Goal: Information Seeking & Learning: Learn about a topic

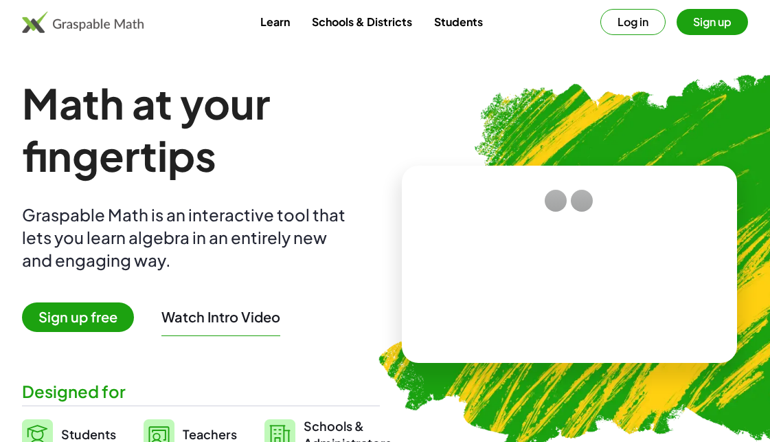
click at [730, 19] on button "Sign up" at bounding box center [712, 22] width 71 height 26
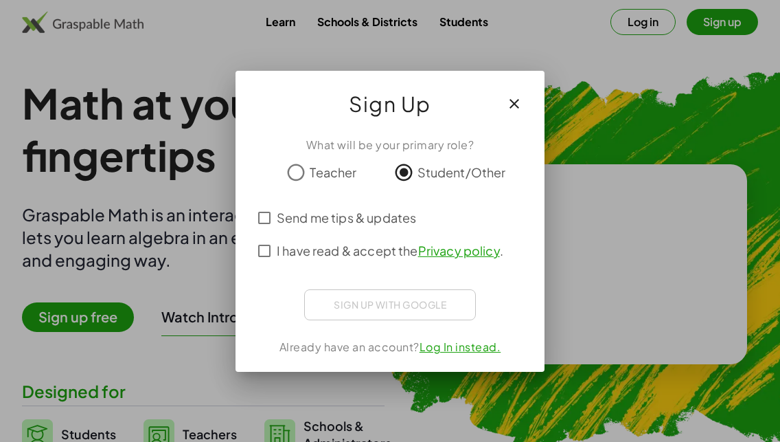
click at [406, 304] on div "Sign up with Google Iniciar sesión con Google Iniciar sesión con Google. Se abr…" at bounding box center [390, 304] width 172 height 31
click at [412, 312] on div "Sign up with Google Iniciar sesión con Google Iniciar sesión con Google. Se abr…" at bounding box center [390, 304] width 172 height 31
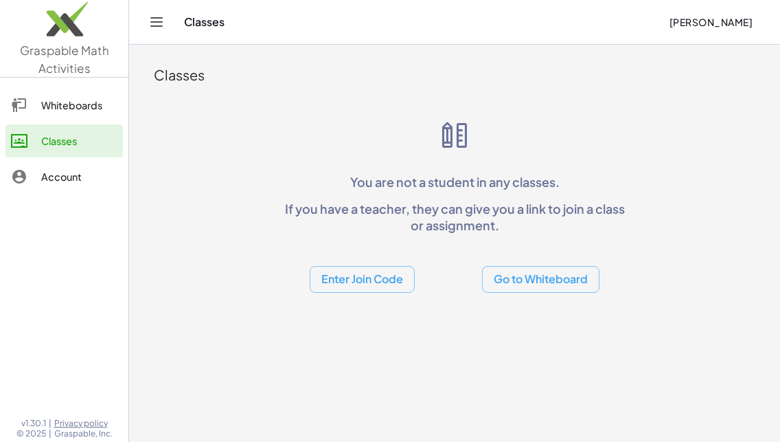
click at [528, 277] on button "Go to Whiteboard" at bounding box center [540, 279] width 117 height 27
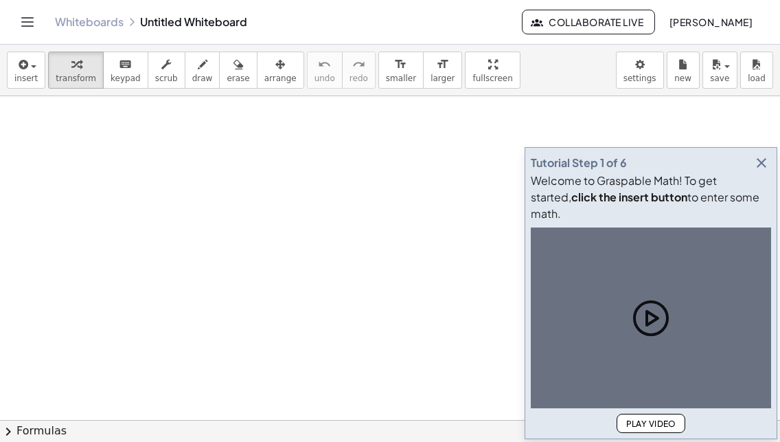
click at [763, 171] on icon "button" at bounding box center [762, 163] width 16 height 16
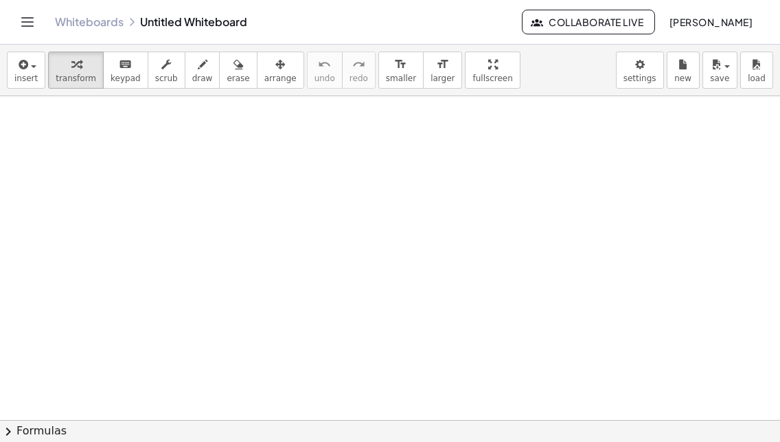
click at [760, 180] on div at bounding box center [390, 419] width 780 height 647
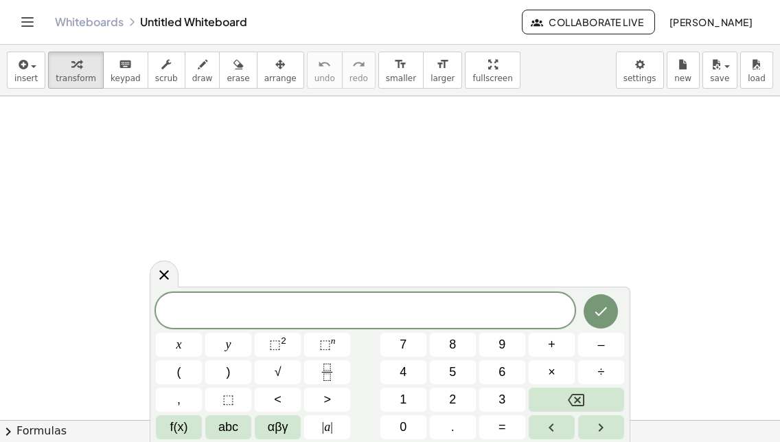
click at [212, 303] on span at bounding box center [365, 311] width 419 height 21
click at [177, 344] on span "x" at bounding box center [179, 344] width 5 height 19
click at [609, 341] on button "–" at bounding box center [601, 344] width 46 height 24
click at [462, 368] on button "5" at bounding box center [453, 372] width 46 height 24
click at [505, 426] on span "=" at bounding box center [503, 427] width 8 height 19
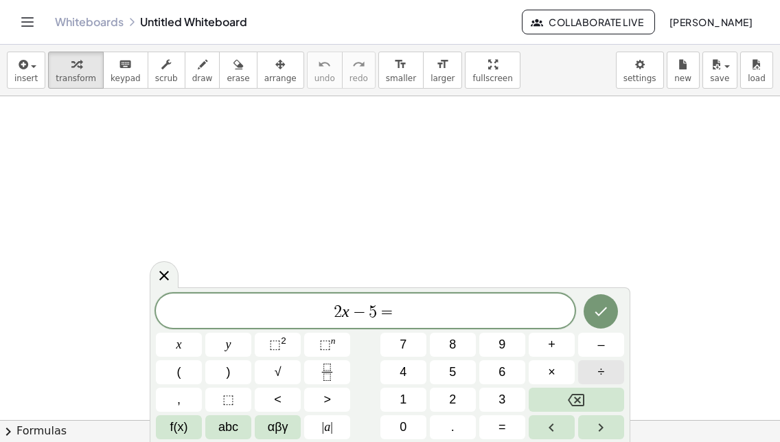
click at [591, 369] on button "÷" at bounding box center [601, 372] width 46 height 24
click at [550, 425] on icon "Left arrow" at bounding box center [551, 427] width 16 height 16
click at [610, 427] on button "Right arrow" at bounding box center [601, 427] width 46 height 24
click at [583, 400] on icon "Backspace" at bounding box center [576, 400] width 16 height 16
click at [601, 346] on span "–" at bounding box center [601, 344] width 7 height 19
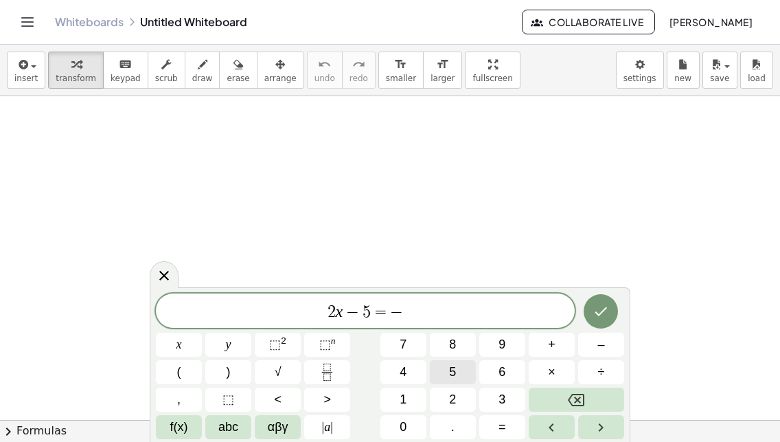
click at [460, 374] on button "5" at bounding box center [453, 372] width 46 height 24
click at [602, 300] on button "Done" at bounding box center [601, 311] width 34 height 34
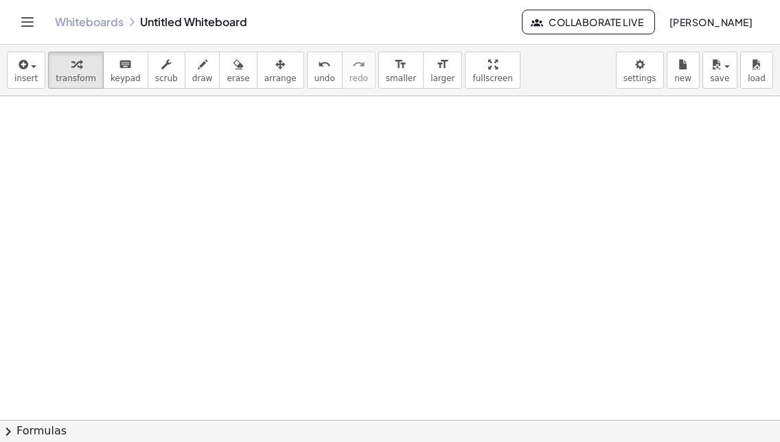
drag, startPoint x: 213, startPoint y: 242, endPoint x: 251, endPoint y: 242, distance: 37.8
click at [214, 242] on div at bounding box center [492, 419] width 984 height 647
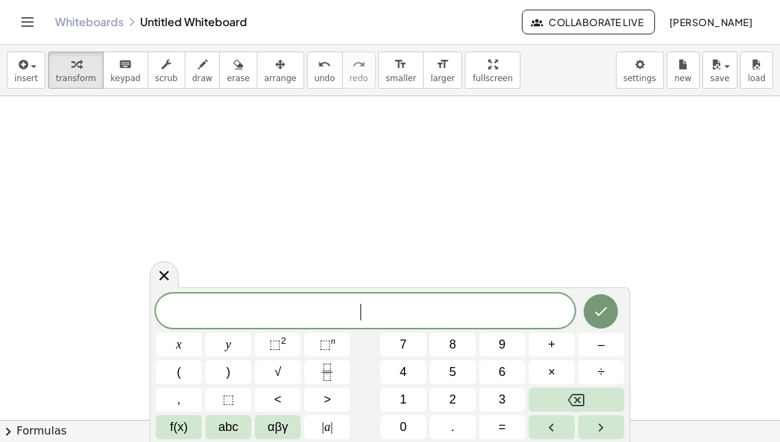
click at [259, 244] on div at bounding box center [492, 419] width 984 height 647
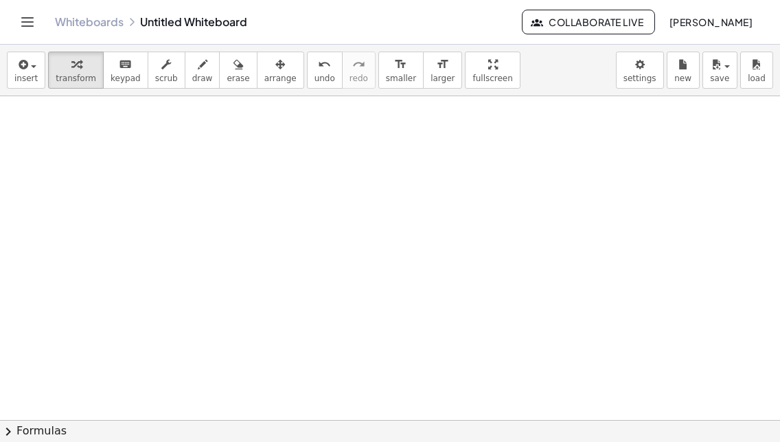
drag, startPoint x: 170, startPoint y: 191, endPoint x: 408, endPoint y: 196, distance: 238.4
click at [408, 196] on div at bounding box center [492, 419] width 984 height 647
click at [112, 78] on span "keypad" at bounding box center [126, 79] width 30 height 10
click at [180, 203] on div at bounding box center [492, 419] width 984 height 647
click at [621, 190] on div at bounding box center [492, 419] width 984 height 647
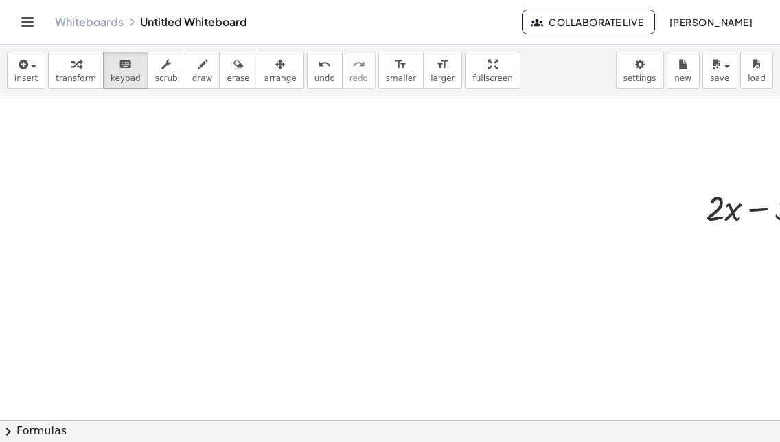
scroll to position [0, 214]
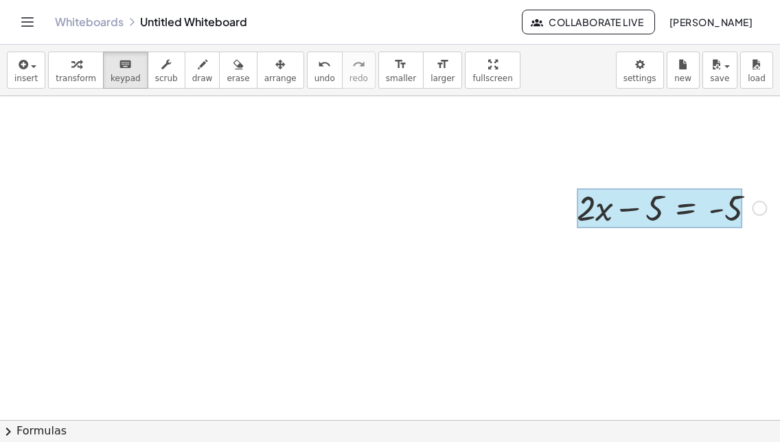
click at [662, 219] on div at bounding box center [660, 208] width 166 height 40
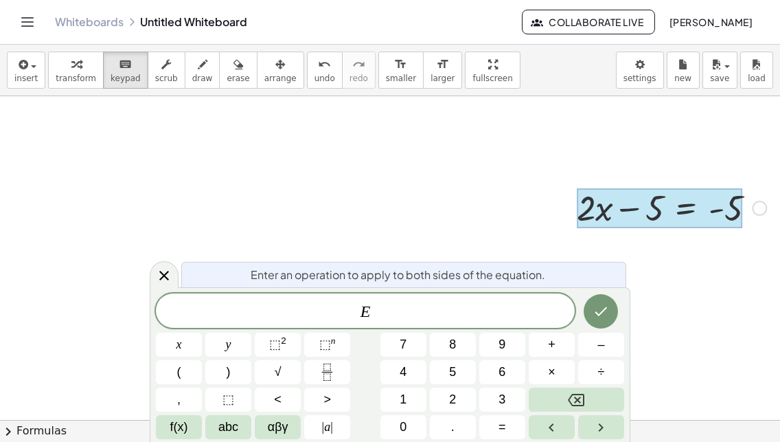
drag, startPoint x: 690, startPoint y: 209, endPoint x: 522, endPoint y: 183, distance: 170.3
click at [522, 183] on div "+ · 2 · x − 5 = - 5" at bounding box center [289, 419] width 984 height 647
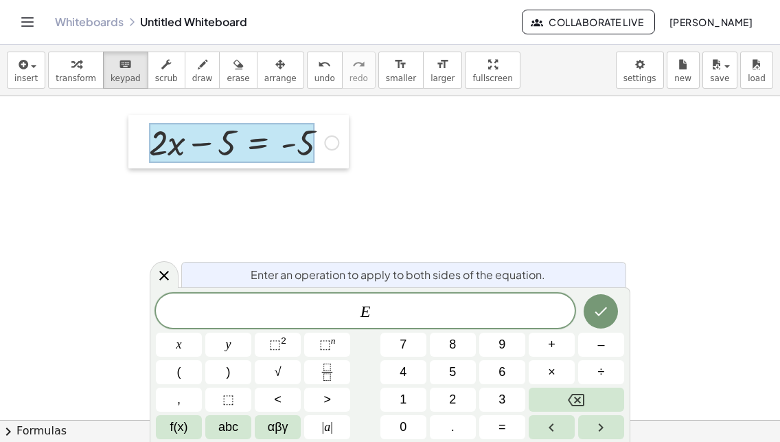
drag, startPoint x: 562, startPoint y: 206, endPoint x: 133, endPoint y: 141, distance: 433.6
click at [133, 141] on div at bounding box center [138, 142] width 21 height 54
click at [374, 312] on span "E" at bounding box center [365, 311] width 419 height 19
drag, startPoint x: 273, startPoint y: 154, endPoint x: 283, endPoint y: 141, distance: 16.2
click at [274, 154] on div at bounding box center [231, 143] width 166 height 40
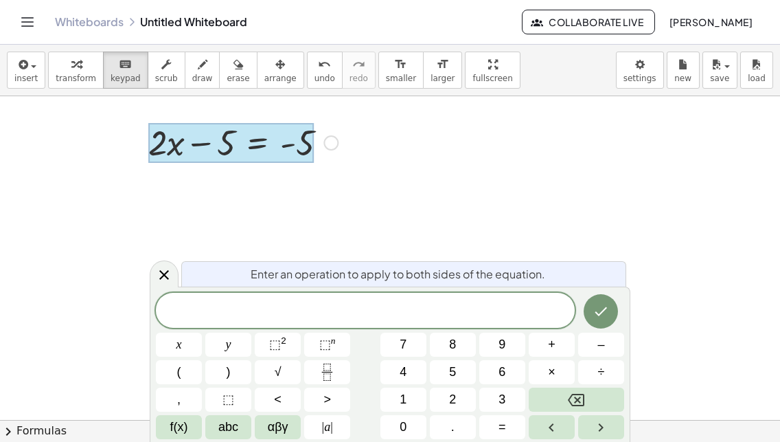
click at [284, 139] on div at bounding box center [231, 143] width 166 height 40
drag, startPoint x: 290, startPoint y: 156, endPoint x: 319, endPoint y: 156, distance: 29.5
click at [258, 143] on div "+ · 2 · x − 5 = - 5" at bounding box center [258, 143] width 0 height 0
click at [227, 284] on div "Enter an operation to apply to both sides of the equation." at bounding box center [403, 273] width 445 height 25
drag, startPoint x: 216, startPoint y: 269, endPoint x: 203, endPoint y: 142, distance: 127.8
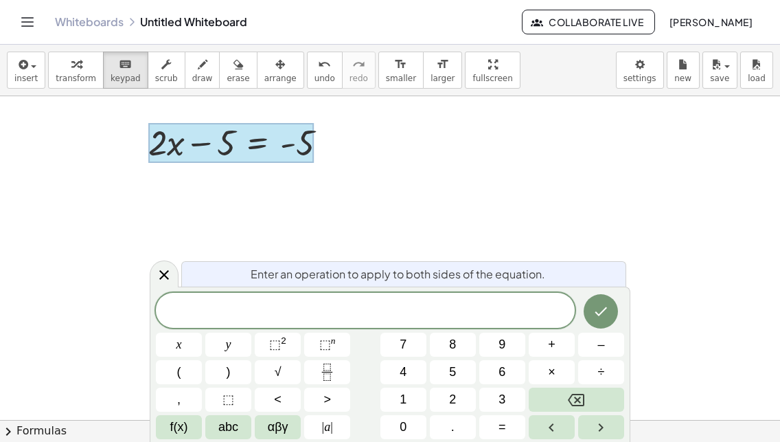
click at [213, 264] on div "Enter an operation to apply to both sides of the equation." at bounding box center [403, 273] width 445 height 25
click at [202, 135] on div at bounding box center [231, 143] width 166 height 40
click at [324, 139] on div at bounding box center [331, 142] width 15 height 15
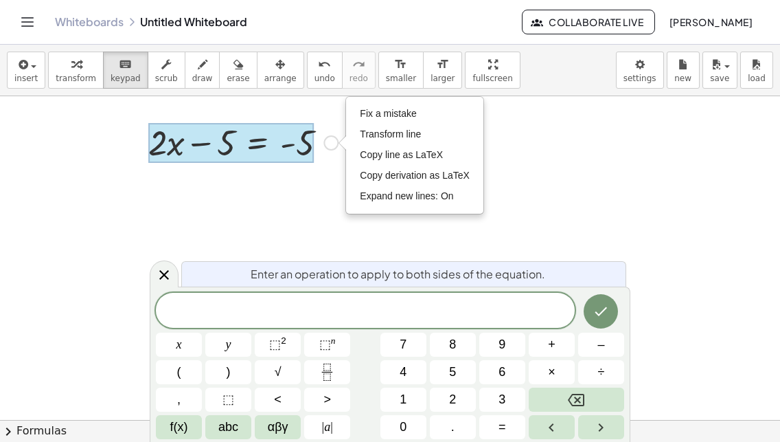
click at [262, 146] on div at bounding box center [231, 143] width 166 height 40
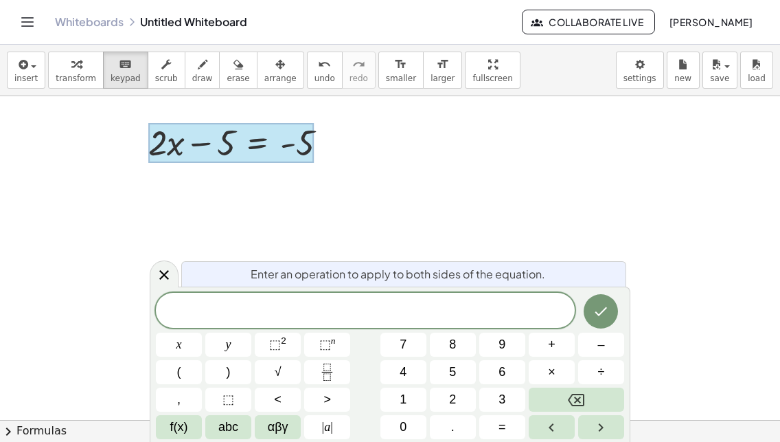
drag, startPoint x: 262, startPoint y: 146, endPoint x: 315, endPoint y: 163, distance: 56.5
click at [370, 171] on div "+ · 2 · x − 5 = - 5 Fix a mistake Transform line Copy line as LaTeX Copy deriva…" at bounding box center [289, 419] width 984 height 647
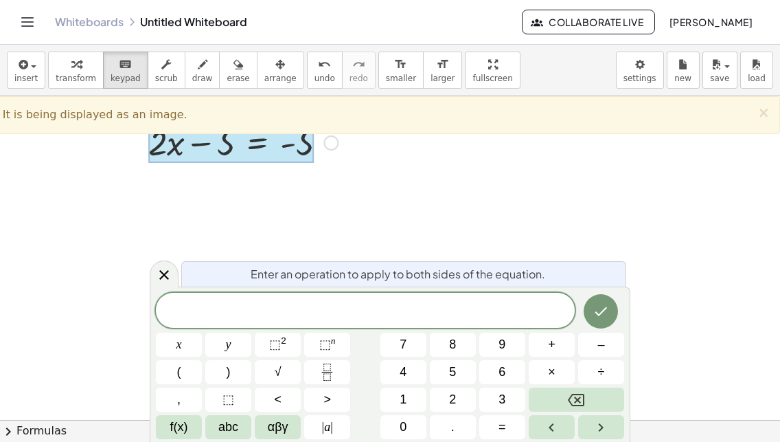
drag, startPoint x: 204, startPoint y: 139, endPoint x: 515, endPoint y: 186, distance: 314.7
click at [496, 205] on div at bounding box center [289, 419] width 984 height 647
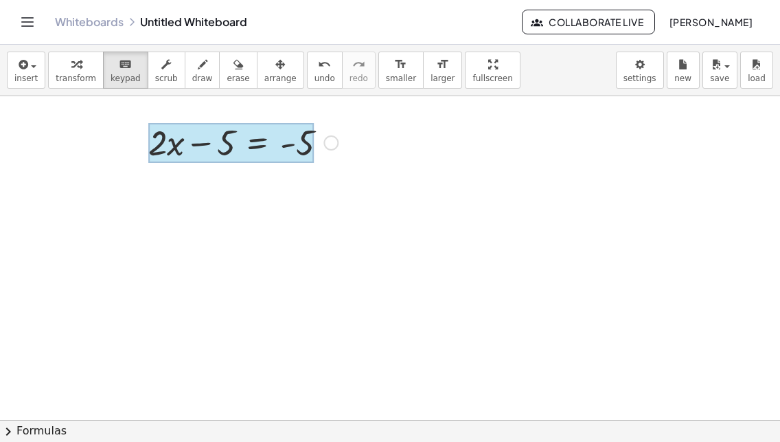
click at [232, 126] on div at bounding box center [231, 143] width 166 height 40
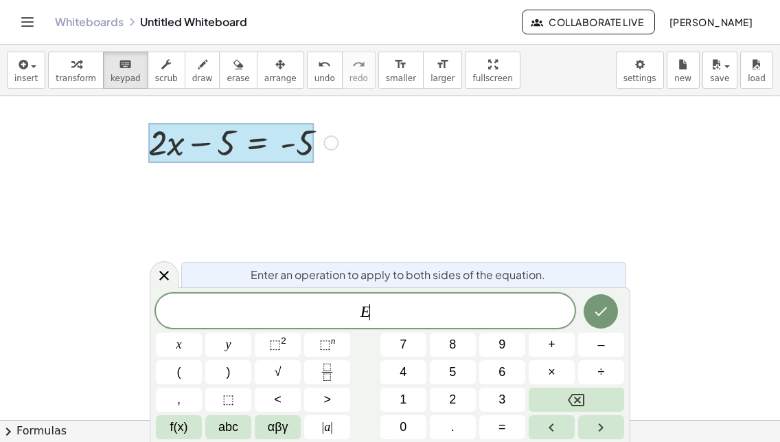
click at [313, 140] on div at bounding box center [243, 141] width 203 height 47
click at [324, 142] on div "Fix a mistake Transform line Copy line as LaTeX Copy derivation as LaTeX Expand…" at bounding box center [331, 142] width 15 height 15
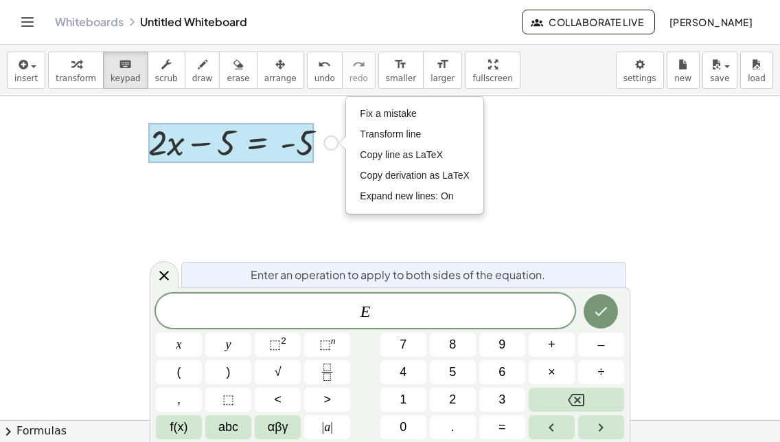
click at [324, 143] on div "Fix a mistake Transform line Copy line as LaTeX Copy derivation as LaTeX Expand…" at bounding box center [331, 142] width 15 height 15
click at [666, 67] on div "insert select one: Math Expression Function Text Youtube Video Graphing Geometr…" at bounding box center [390, 71] width 780 height 52
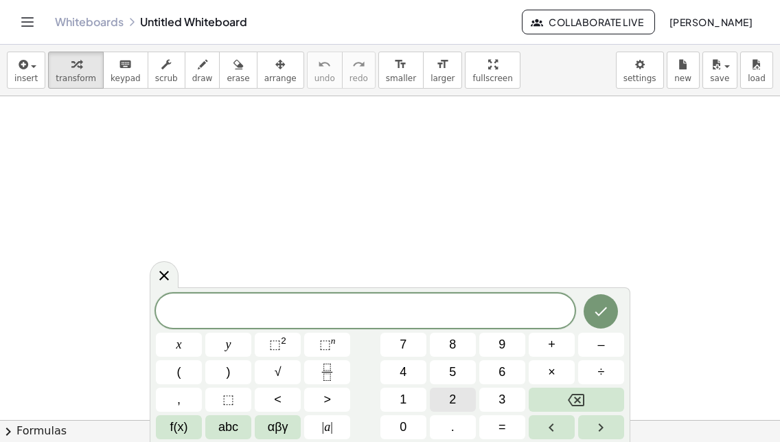
click at [450, 394] on span "2" at bounding box center [452, 399] width 7 height 19
click at [189, 344] on button "x" at bounding box center [179, 344] width 46 height 24
click at [604, 346] on span "–" at bounding box center [601, 344] width 7 height 19
click at [458, 368] on button "5" at bounding box center [453, 372] width 46 height 24
click at [512, 425] on button "=" at bounding box center [502, 427] width 46 height 24
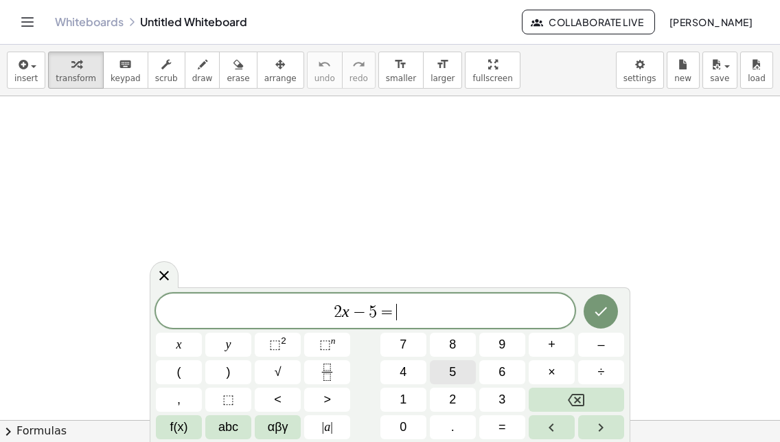
click at [447, 370] on button "5" at bounding box center [453, 372] width 46 height 24
click at [602, 309] on icon "Done" at bounding box center [601, 311] width 16 height 16
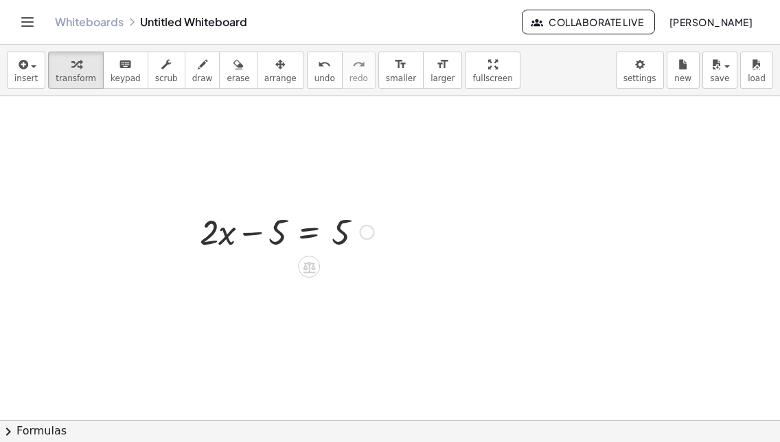
click at [286, 236] on div at bounding box center [287, 230] width 188 height 47
click at [313, 269] on icon at bounding box center [309, 267] width 12 height 12
click at [289, 236] on div at bounding box center [287, 230] width 188 height 47
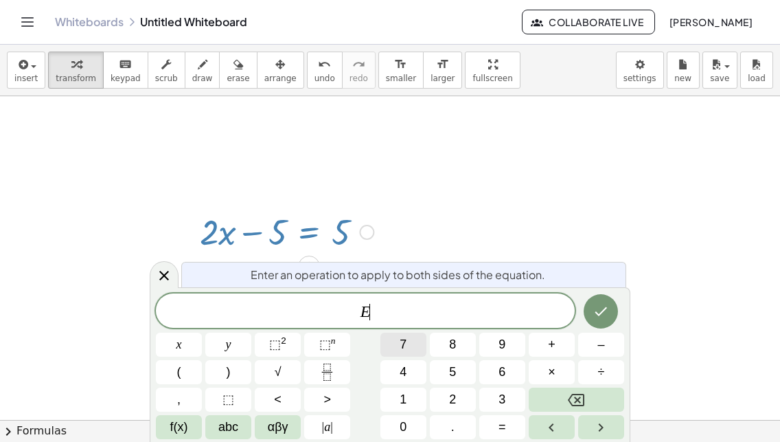
click at [414, 342] on button "7" at bounding box center [404, 344] width 46 height 24
click at [600, 399] on button "Backspace" at bounding box center [576, 399] width 95 height 24
click at [449, 394] on span "2" at bounding box center [452, 399] width 7 height 19
click at [190, 343] on button "x" at bounding box center [179, 344] width 46 height 24
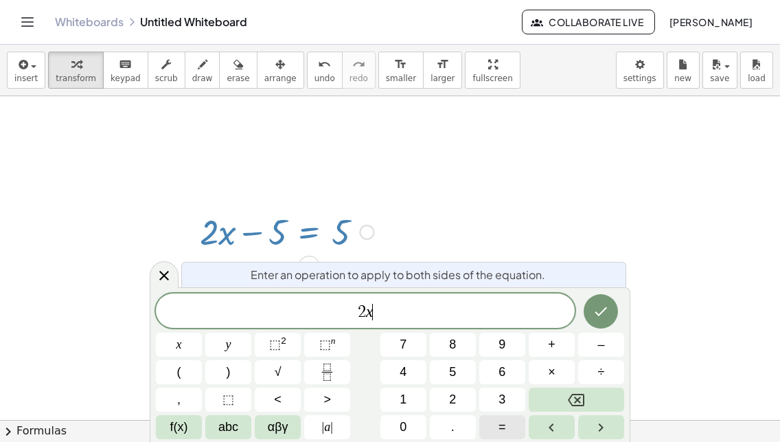
click at [507, 425] on button "=" at bounding box center [502, 427] width 46 height 24
click at [447, 368] on button "5" at bounding box center [453, 372] width 46 height 24
click at [558, 343] on button "+" at bounding box center [552, 344] width 46 height 24
click at [459, 365] on button "5" at bounding box center [453, 372] width 46 height 24
click at [591, 306] on button "Done" at bounding box center [601, 311] width 34 height 34
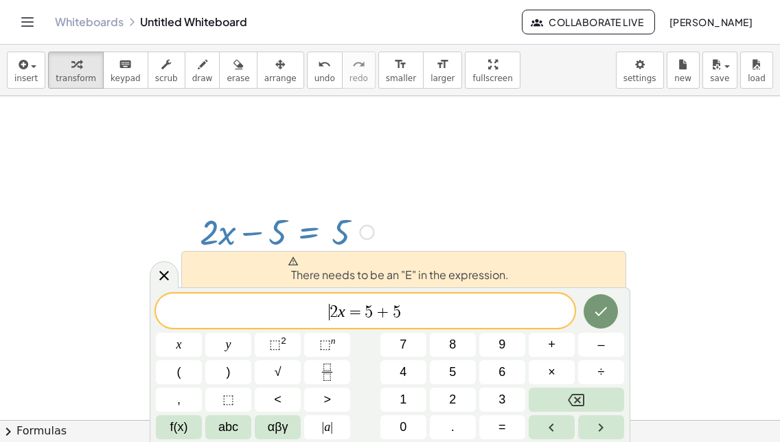
click at [332, 317] on span "2" at bounding box center [334, 312] width 8 height 16
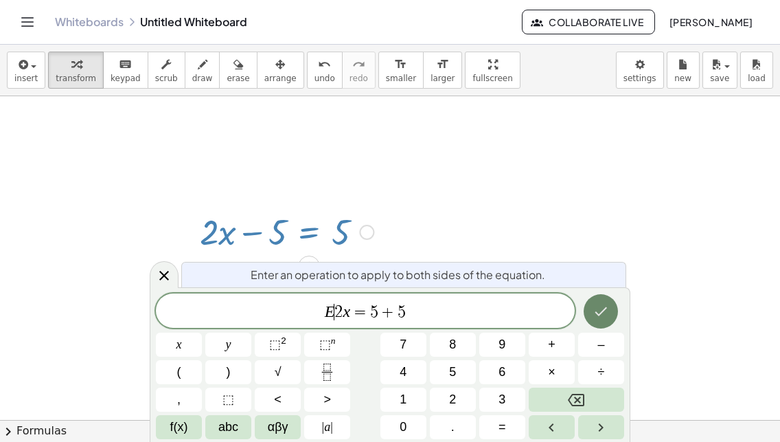
click at [606, 311] on button "Done" at bounding box center [601, 311] width 34 height 34
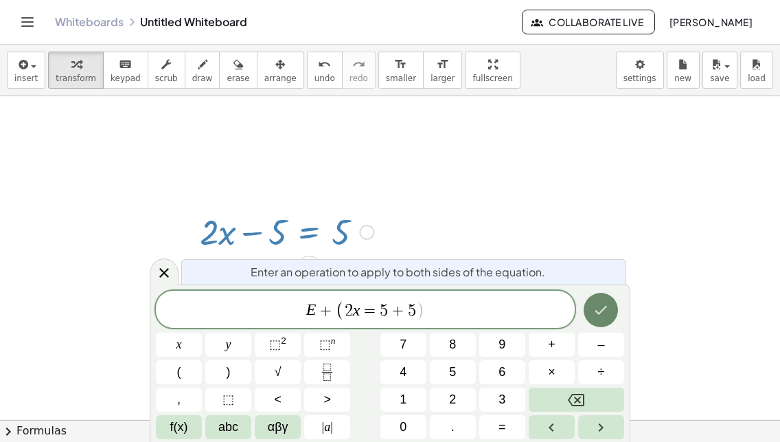
click at [594, 313] on icon "Done" at bounding box center [601, 310] width 16 height 16
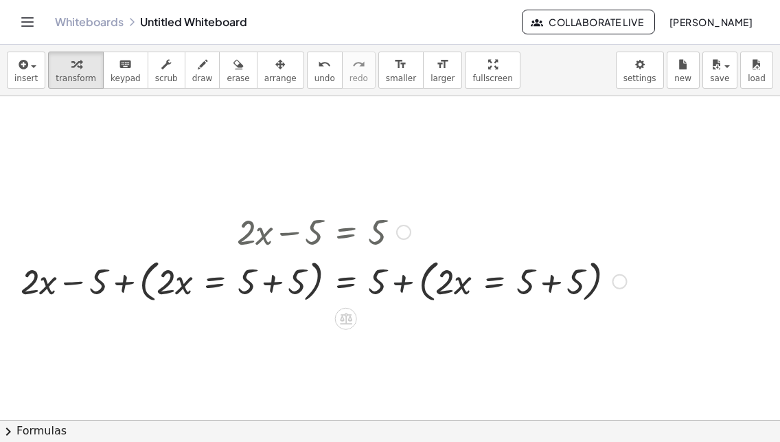
click at [401, 282] on div at bounding box center [324, 280] width 620 height 52
click at [527, 288] on div at bounding box center [324, 280] width 620 height 52
click at [526, 285] on div at bounding box center [324, 280] width 620 height 52
drag, startPoint x: 551, startPoint y: 285, endPoint x: 579, endPoint y: 308, distance: 36.2
click at [579, 308] on div "+ · 2 · x − 5 = 5 + 5 + · 2 · x − 5 = 5 + ( · 2 · x = + 5 + 5 ) + + ( · 2 · x =…" at bounding box center [318, 257] width 637 height 106
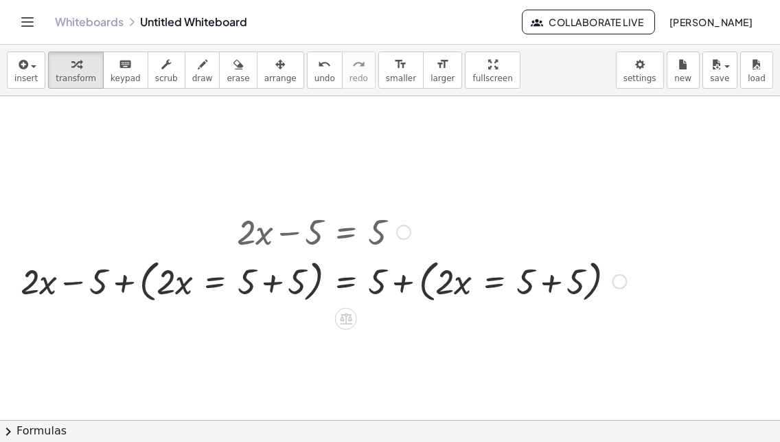
click at [616, 278] on div at bounding box center [619, 281] width 15 height 15
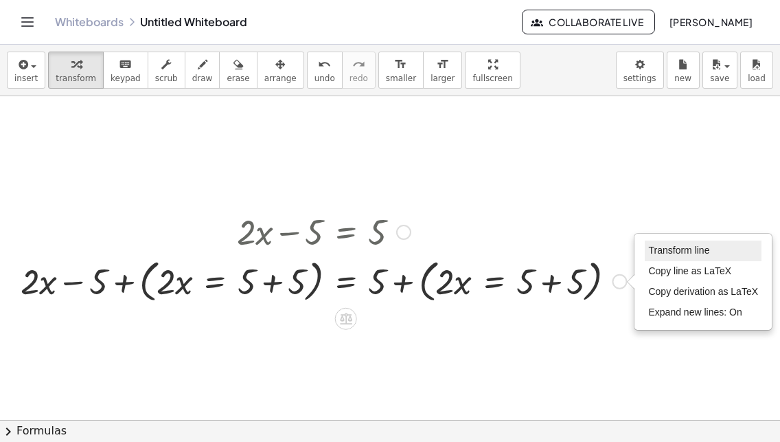
click at [674, 248] on span "Transform line" at bounding box center [678, 250] width 61 height 11
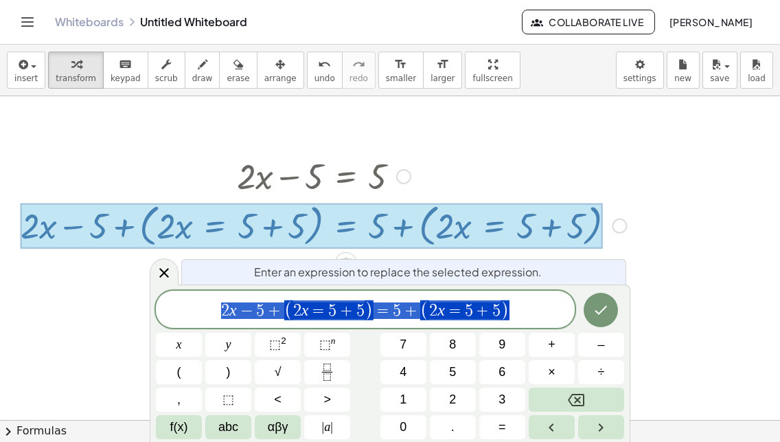
scroll to position [57, 0]
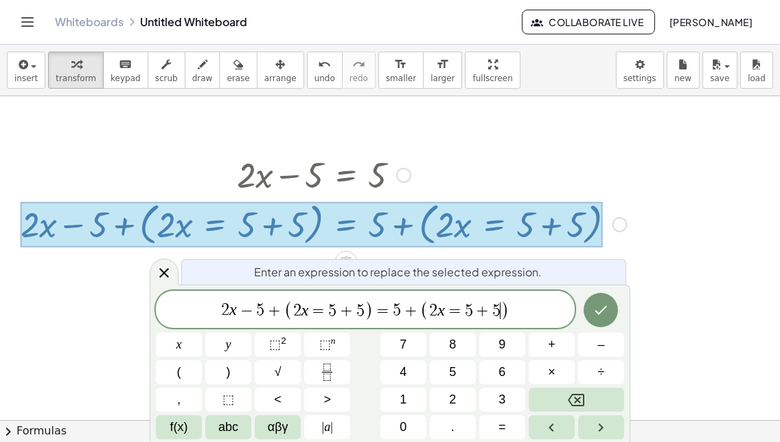
click at [512, 313] on span "2 x − 5 + ( 2 x = 5 + 5 ) = 5 + ( 2 x = 5 + 5 ​ )" at bounding box center [365, 310] width 419 height 23
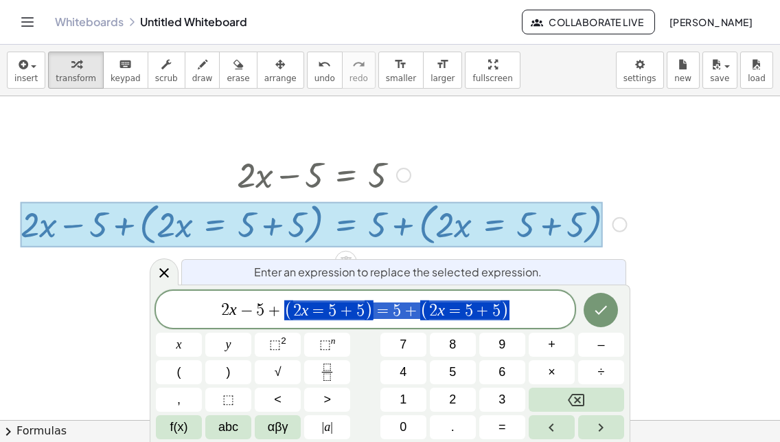
drag, startPoint x: 512, startPoint y: 313, endPoint x: 293, endPoint y: 313, distance: 219.1
click at [293, 313] on span "2 x − 5 + ( 2 x = 5 + 5 ) = 5 + ( 2 x = 5 + 5 )" at bounding box center [365, 310] width 419 height 23
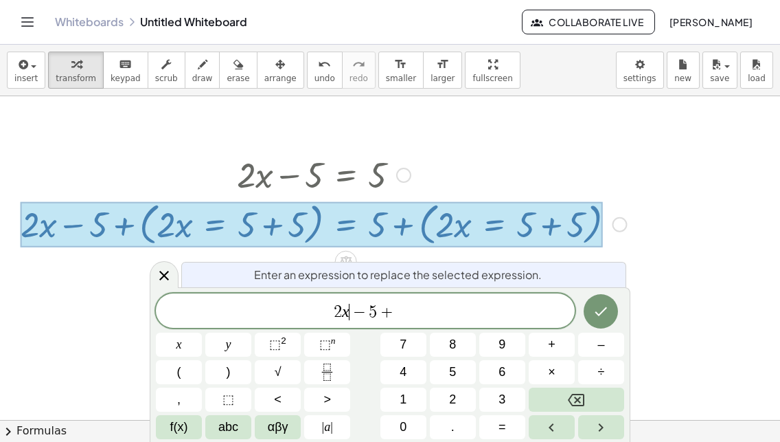
click at [346, 310] on var "x" at bounding box center [346, 311] width 8 height 18
click at [376, 308] on span "5" at bounding box center [380, 312] width 8 height 16
click at [409, 311] on span "2 x = + 5 + ​" at bounding box center [365, 311] width 419 height 19
click at [598, 306] on icon "Done" at bounding box center [601, 311] width 16 height 16
click at [608, 313] on icon "Done" at bounding box center [601, 311] width 16 height 16
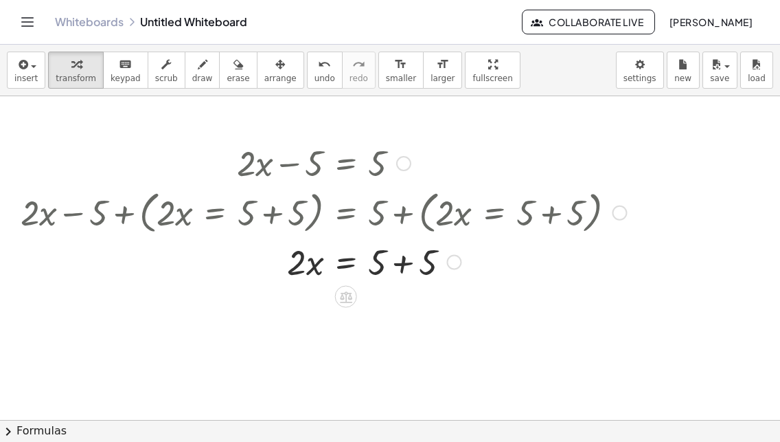
scroll to position [0, 0]
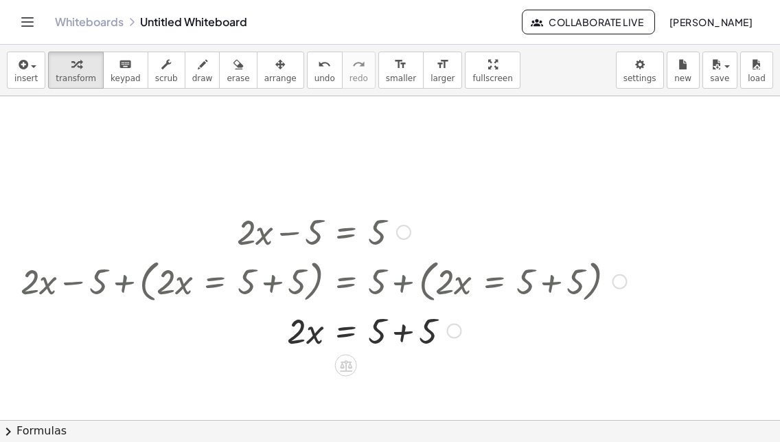
click at [407, 228] on div at bounding box center [403, 232] width 15 height 15
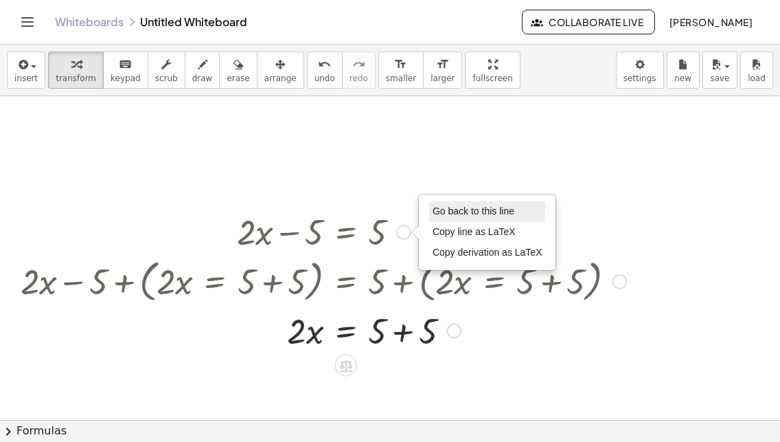
click at [449, 208] on span "Go back to this line" at bounding box center [474, 210] width 82 height 11
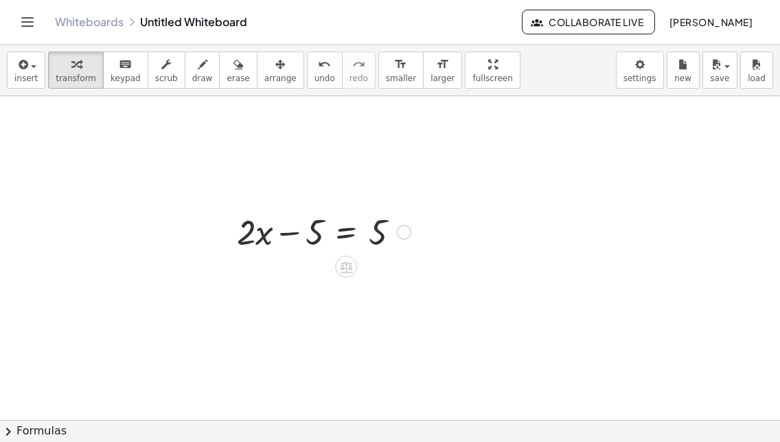
click at [362, 225] on div at bounding box center [324, 230] width 188 height 47
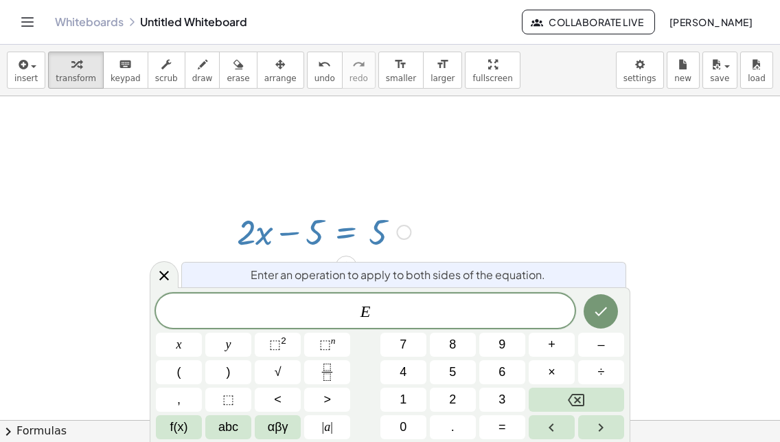
click at [405, 228] on div "Go back to this line Copy line as LaTeX Copy derivation as LaTeX" at bounding box center [403, 232] width 15 height 15
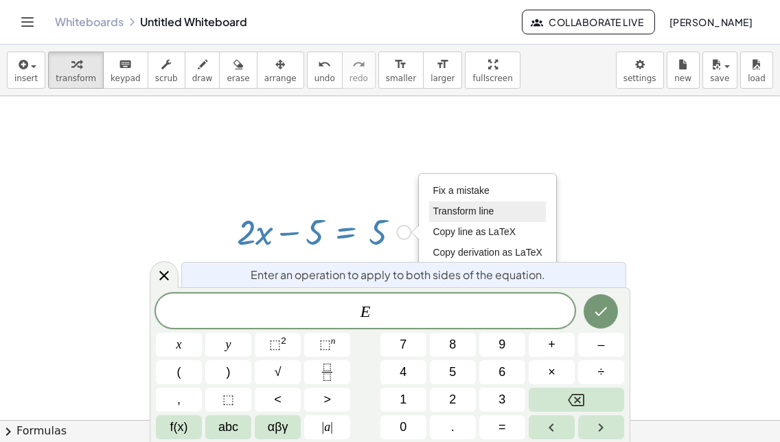
click at [453, 210] on span "Transform line" at bounding box center [463, 210] width 61 height 11
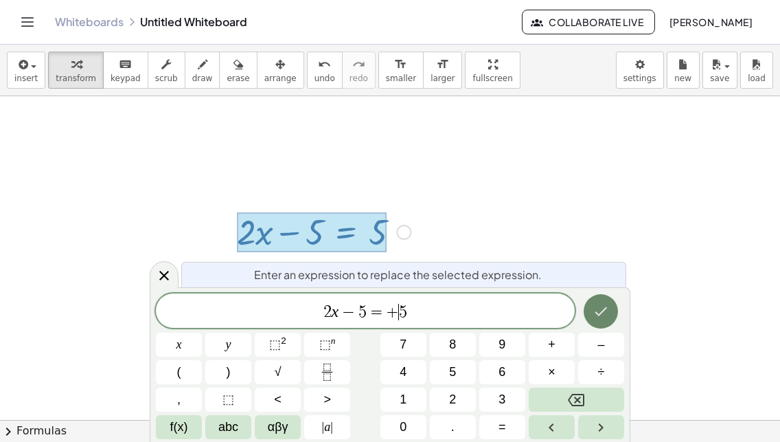
click at [591, 309] on button "Done" at bounding box center [601, 311] width 34 height 34
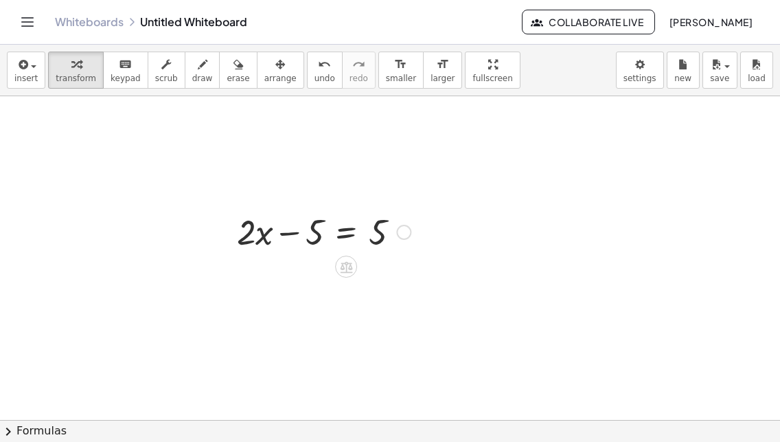
click at [405, 240] on div at bounding box center [324, 230] width 188 height 47
click at [402, 227] on div at bounding box center [403, 232] width 15 height 15
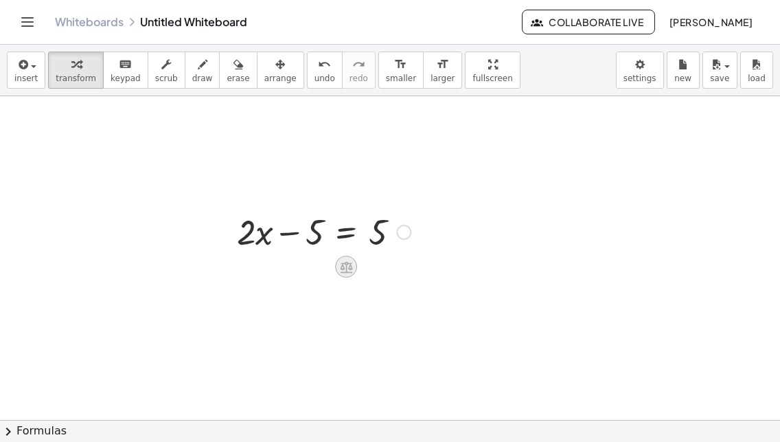
click at [352, 256] on div at bounding box center [351, 264] width 11 height 25
click at [353, 262] on icon at bounding box center [346, 267] width 14 height 14
click at [361, 238] on div at bounding box center [324, 230] width 188 height 47
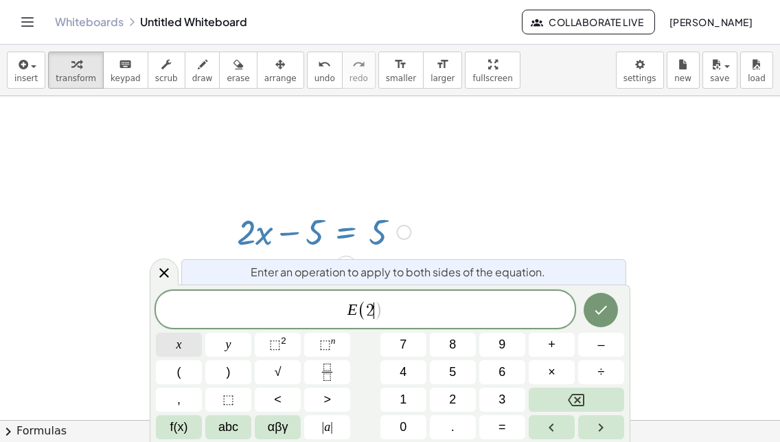
click at [183, 343] on button "x" at bounding box center [179, 344] width 46 height 24
click at [605, 307] on icon "Done" at bounding box center [601, 310] width 16 height 16
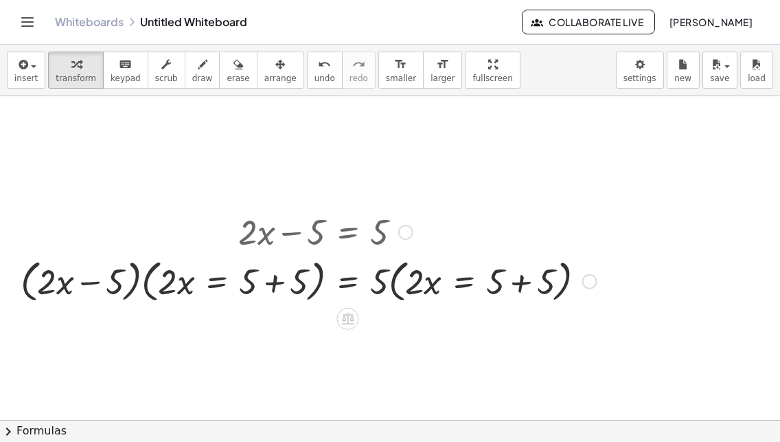
click at [569, 290] on div at bounding box center [309, 280] width 590 height 52
click at [353, 317] on icon at bounding box center [348, 318] width 14 height 14
click at [565, 274] on div at bounding box center [309, 280] width 590 height 52
click at [589, 284] on div "Fix a mistake Transform line Copy line as LaTeX Copy derivation as LaTeX Expand…" at bounding box center [590, 281] width 15 height 15
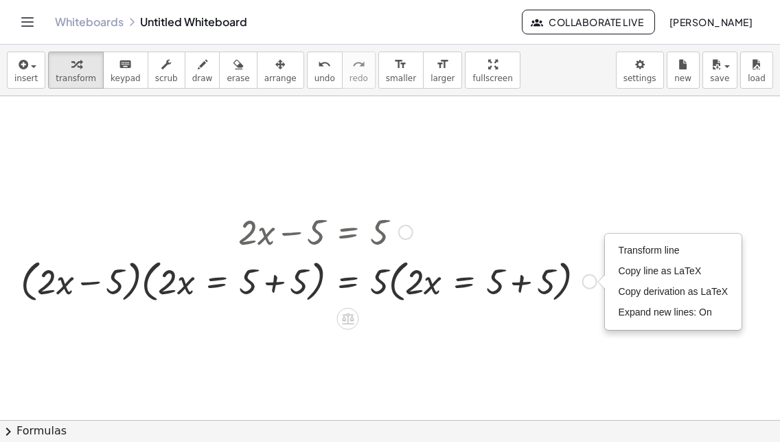
click at [519, 287] on div at bounding box center [309, 280] width 590 height 52
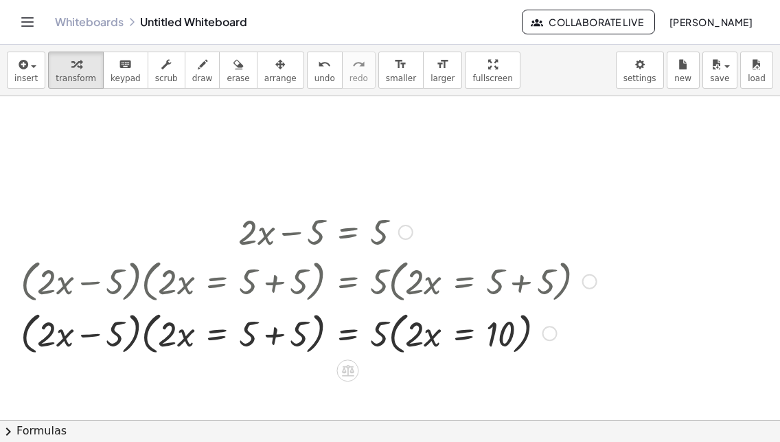
click at [313, 328] on div at bounding box center [309, 332] width 590 height 52
click at [320, 336] on div at bounding box center [309, 332] width 590 height 52
drag, startPoint x: 295, startPoint y: 331, endPoint x: 212, endPoint y: 348, distance: 84.7
click at [293, 332] on div at bounding box center [309, 332] width 590 height 52
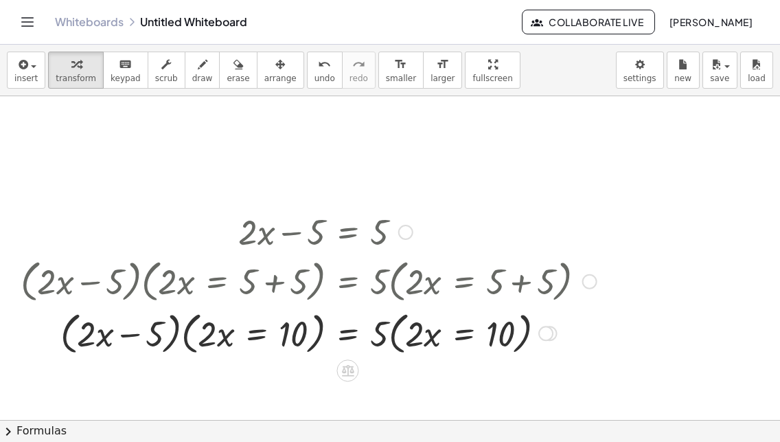
click at [377, 339] on div at bounding box center [309, 332] width 590 height 52
click at [410, 341] on div at bounding box center [309, 332] width 590 height 52
drag, startPoint x: 433, startPoint y: 345, endPoint x: 499, endPoint y: 331, distance: 68.0
click at [434, 345] on div at bounding box center [309, 332] width 590 height 52
drag, startPoint x: 418, startPoint y: 343, endPoint x: 392, endPoint y: 339, distance: 26.4
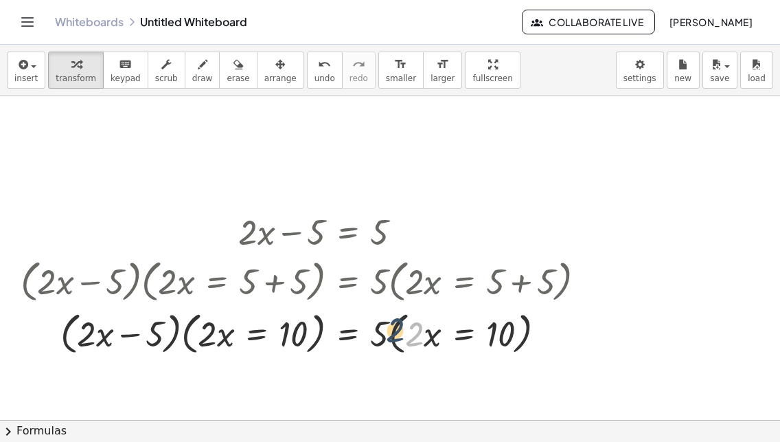
click at [392, 339] on div at bounding box center [309, 332] width 590 height 52
click at [381, 335] on div at bounding box center [309, 332] width 590 height 52
click at [412, 333] on div at bounding box center [309, 332] width 590 height 52
click at [547, 328] on div at bounding box center [546, 333] width 15 height 15
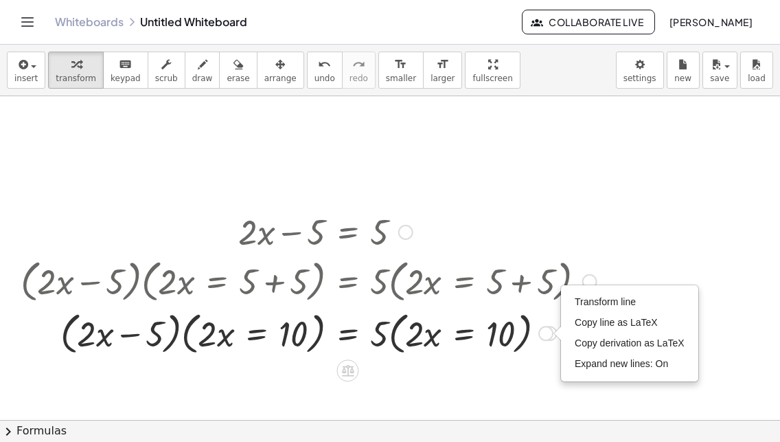
click at [512, 339] on div at bounding box center [309, 332] width 590 height 52
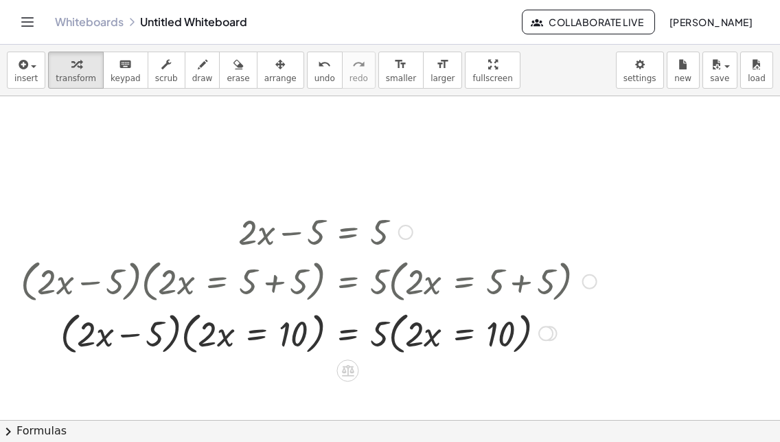
click at [301, 337] on div at bounding box center [309, 332] width 590 height 52
click at [208, 337] on div at bounding box center [309, 332] width 590 height 52
click at [158, 333] on div at bounding box center [309, 332] width 590 height 52
click at [205, 338] on div at bounding box center [309, 332] width 590 height 52
drag, startPoint x: 152, startPoint y: 339, endPoint x: 128, endPoint y: 340, distance: 23.4
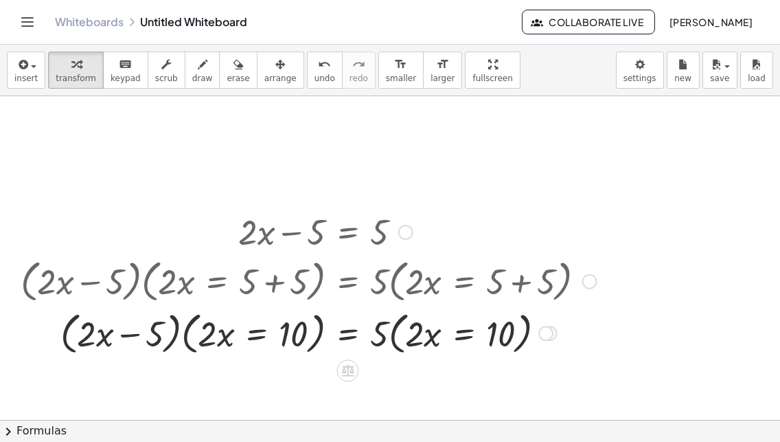
click at [146, 338] on div at bounding box center [309, 332] width 590 height 52
click at [93, 335] on div at bounding box center [309, 332] width 590 height 52
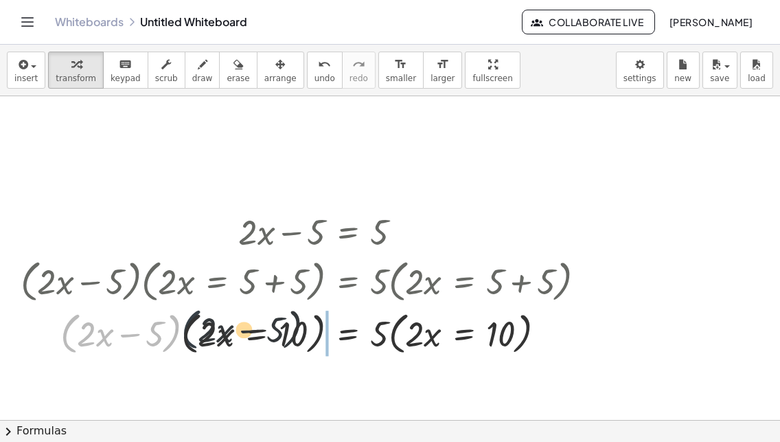
drag, startPoint x: 69, startPoint y: 325, endPoint x: 322, endPoint y: 337, distance: 253.1
click at [315, 335] on div at bounding box center [309, 332] width 590 height 52
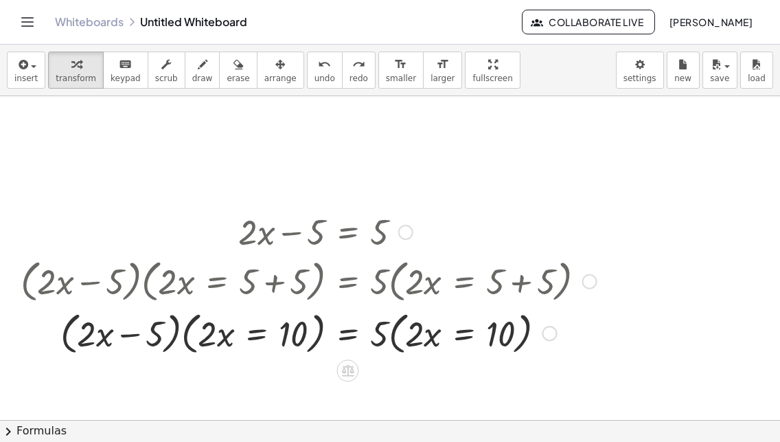
click at [496, 282] on div at bounding box center [309, 280] width 590 height 52
click at [541, 282] on div at bounding box center [309, 280] width 590 height 52
click at [292, 282] on div at bounding box center [309, 280] width 590 height 52
click at [371, 285] on div at bounding box center [309, 280] width 590 height 52
click at [416, 280] on div at bounding box center [309, 280] width 590 height 52
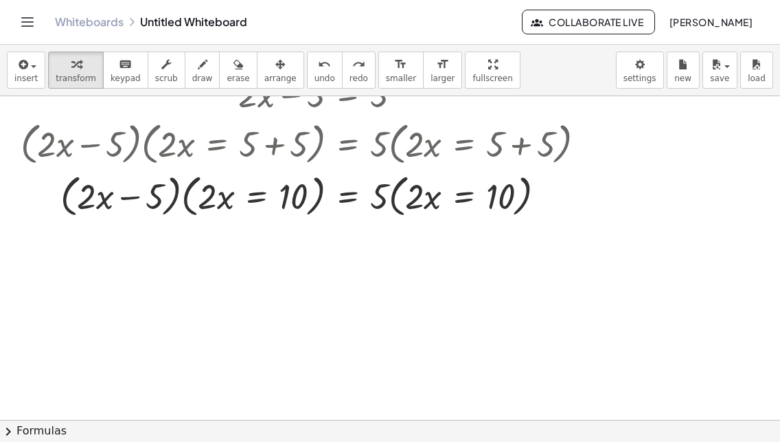
scroll to position [69, 0]
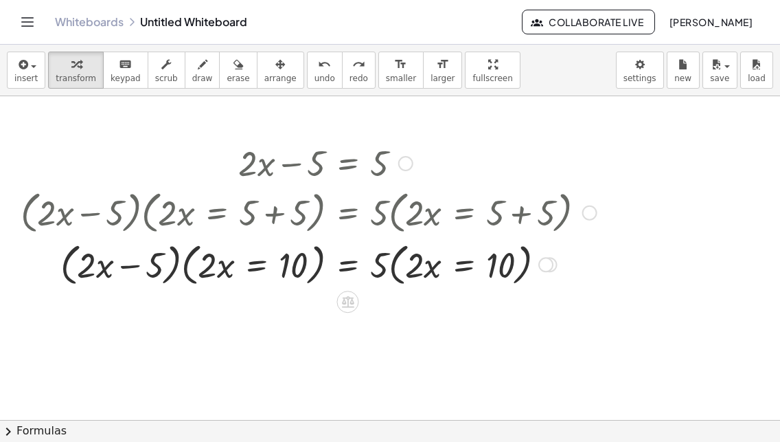
click at [548, 262] on div at bounding box center [546, 264] width 15 height 15
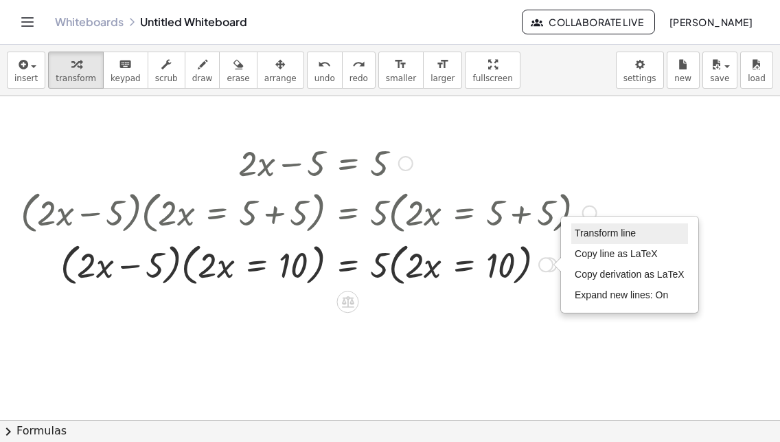
click at [580, 226] on li "Transform line" at bounding box center [630, 233] width 117 height 21
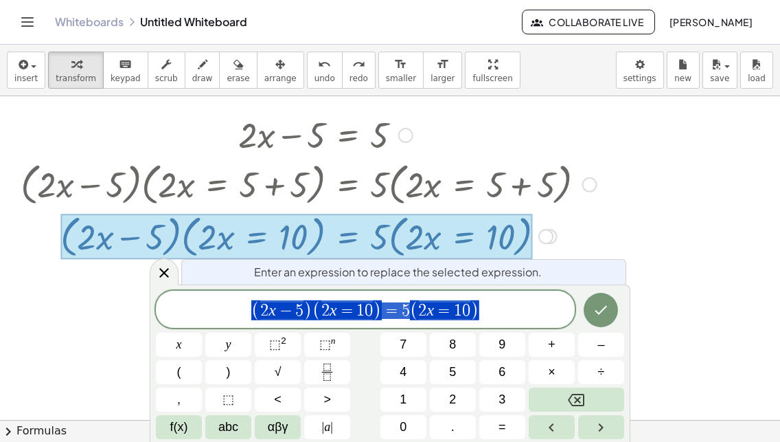
scroll to position [101, 0]
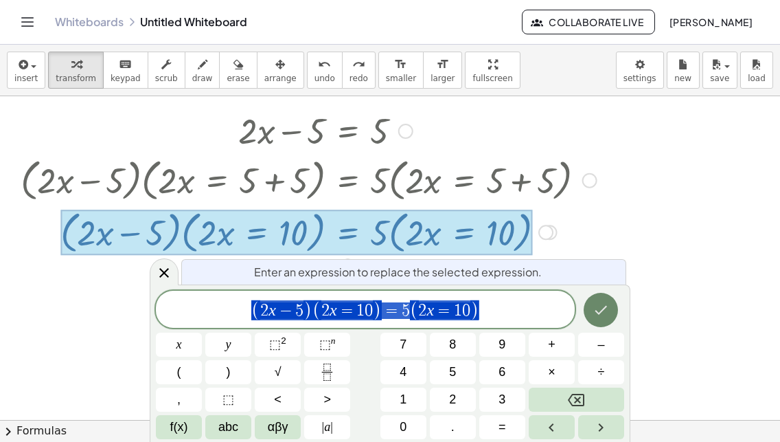
click at [600, 305] on icon "Done" at bounding box center [601, 310] width 16 height 16
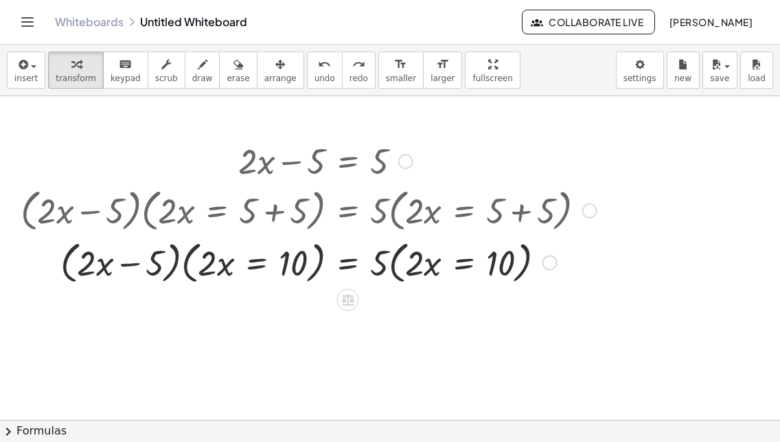
scroll to position [69, 0]
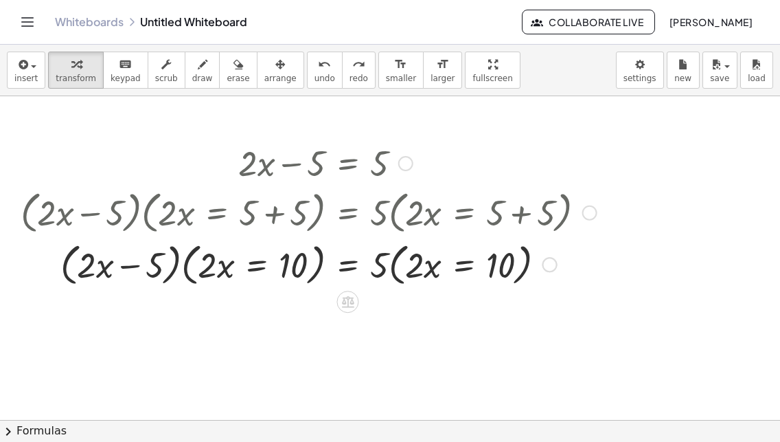
click at [559, 271] on div at bounding box center [309, 264] width 590 height 52
click at [552, 265] on div at bounding box center [546, 264] width 15 height 15
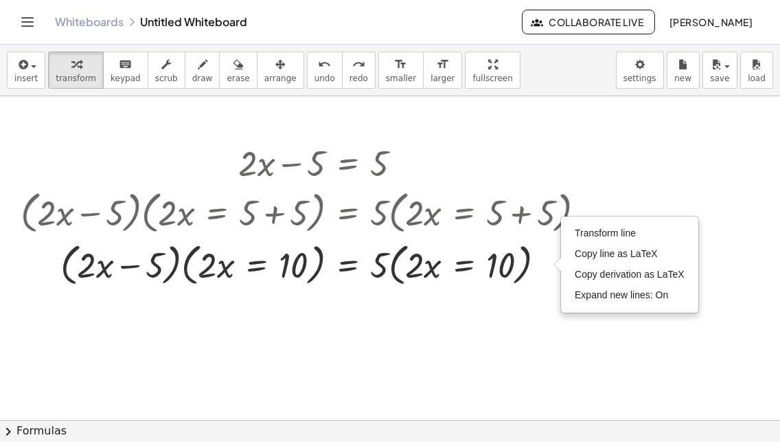
click at [640, 174] on div at bounding box center [390, 395] width 780 height 736
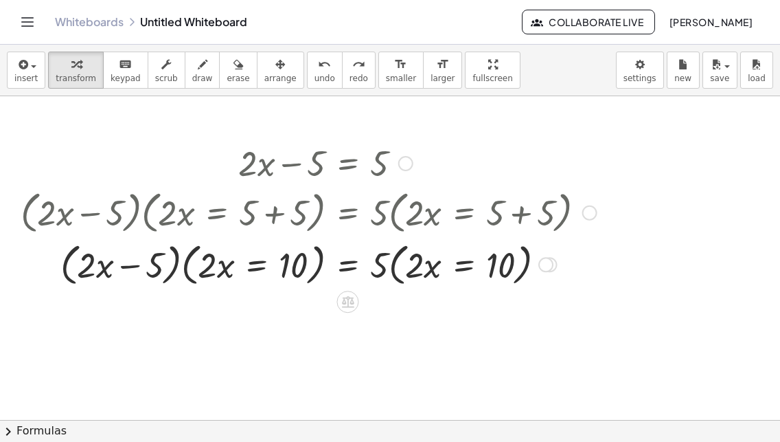
click at [523, 275] on div at bounding box center [309, 264] width 590 height 52
click at [547, 266] on div "Transform line Copy line as LaTeX Copy derivation as LaTeX Expand new lines: On" at bounding box center [546, 264] width 15 height 15
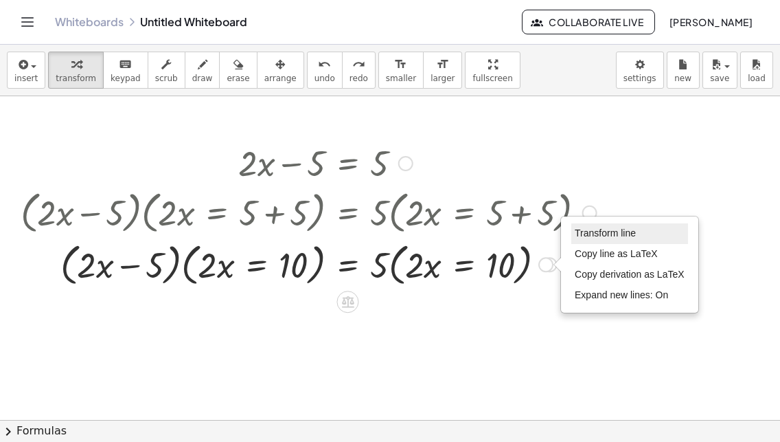
click at [602, 230] on span "Transform line" at bounding box center [605, 232] width 61 height 11
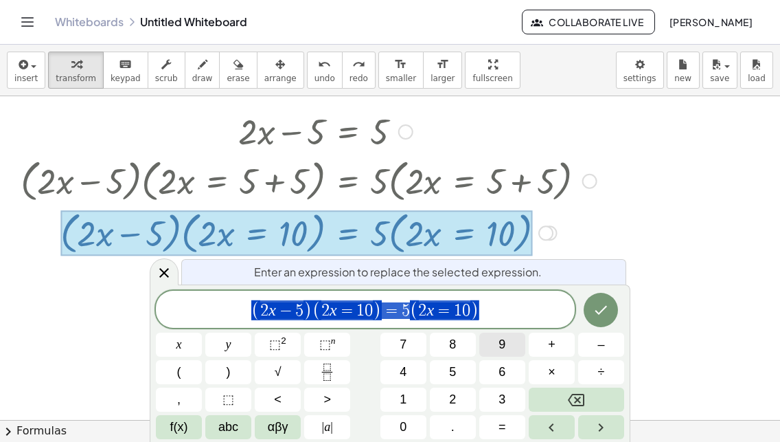
scroll to position [101, 0]
click at [563, 391] on button "Backspace" at bounding box center [576, 399] width 95 height 24
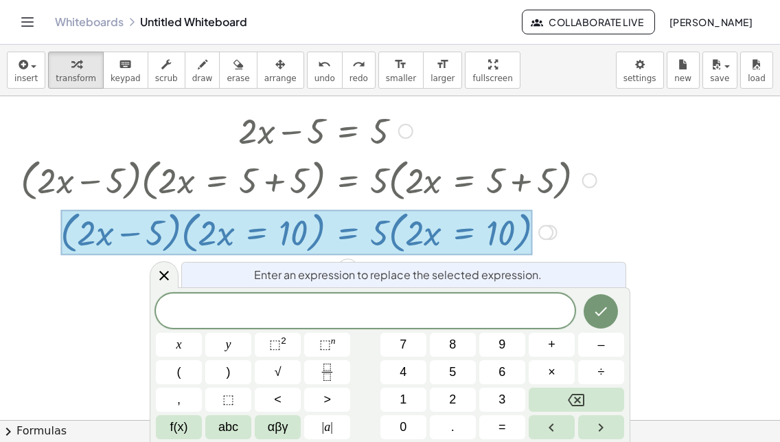
click at [662, 205] on div at bounding box center [390, 363] width 780 height 736
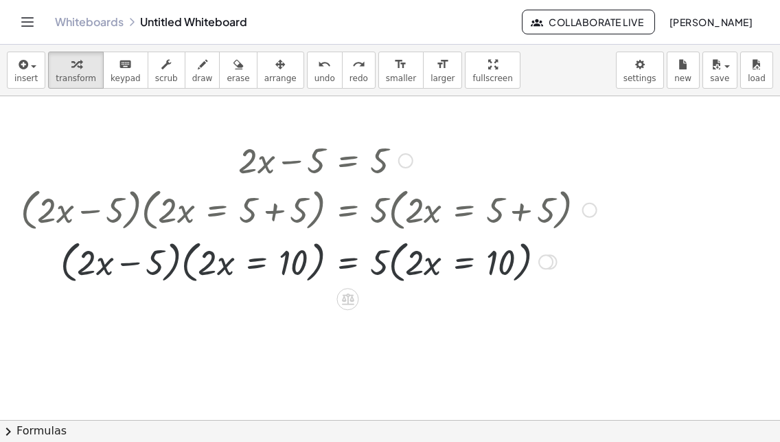
scroll to position [69, 0]
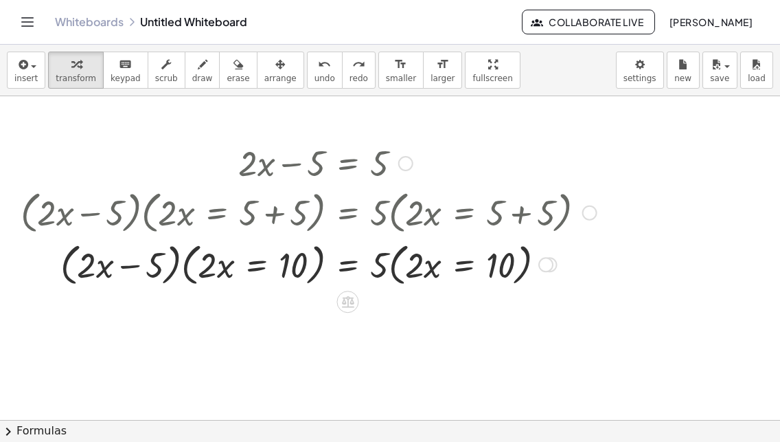
click at [288, 269] on div at bounding box center [309, 264] width 590 height 52
click at [637, 69] on body "Graspable Math Activities Whiteboards Classes Account v1.30.1 | Privacy policy …" at bounding box center [390, 221] width 780 height 442
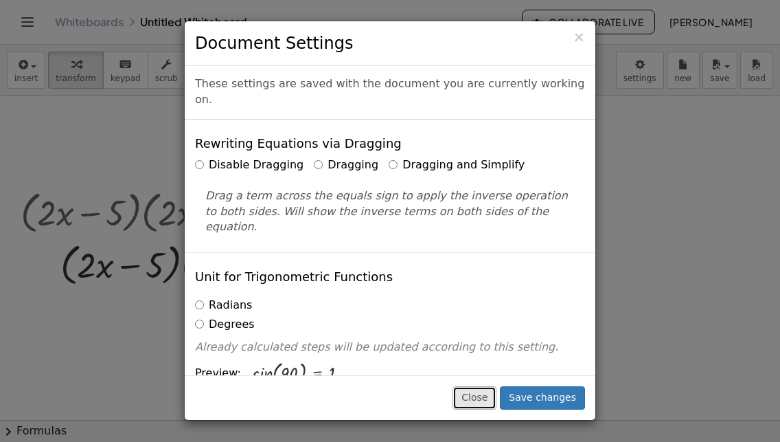
click at [493, 403] on button "Close" at bounding box center [475, 397] width 44 height 23
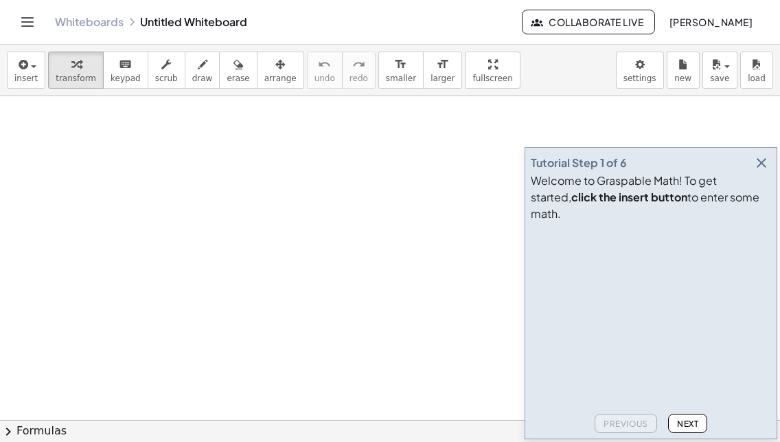
click at [753, 172] on button "button" at bounding box center [761, 162] width 19 height 19
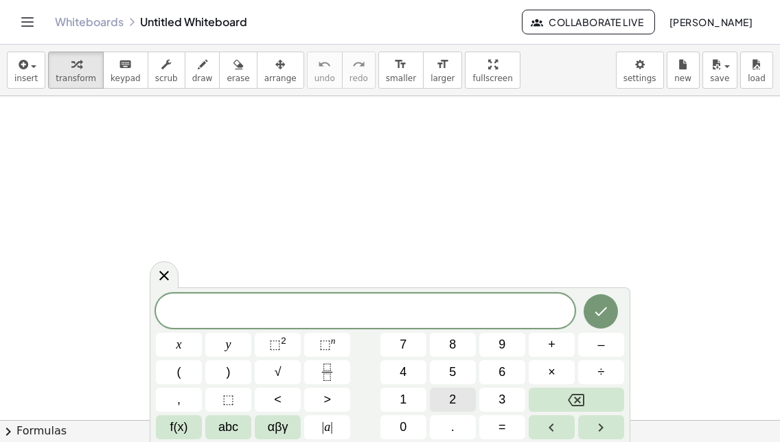
click at [461, 396] on button "2" at bounding box center [453, 399] width 46 height 24
click at [181, 347] on span "x" at bounding box center [179, 344] width 5 height 19
click at [591, 346] on button "–" at bounding box center [601, 344] width 46 height 24
click at [457, 370] on button "5" at bounding box center [453, 372] width 46 height 24
click at [508, 419] on button "=" at bounding box center [502, 427] width 46 height 24
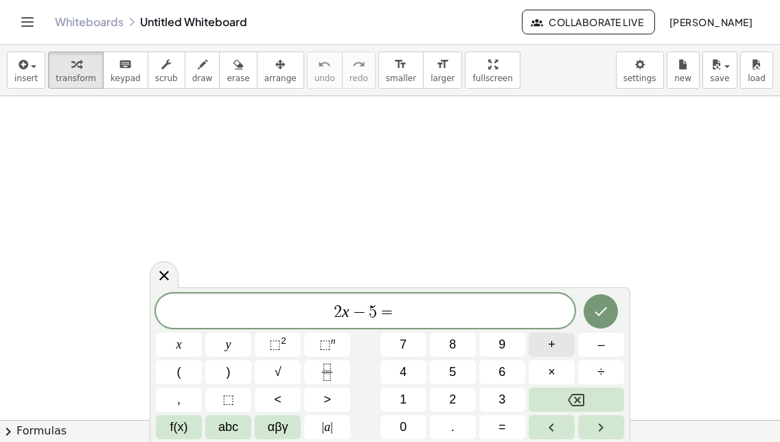
click at [564, 346] on button "+" at bounding box center [552, 344] width 46 height 24
click at [463, 376] on button "5" at bounding box center [453, 372] width 46 height 24
click at [595, 303] on icon "Done" at bounding box center [601, 311] width 16 height 16
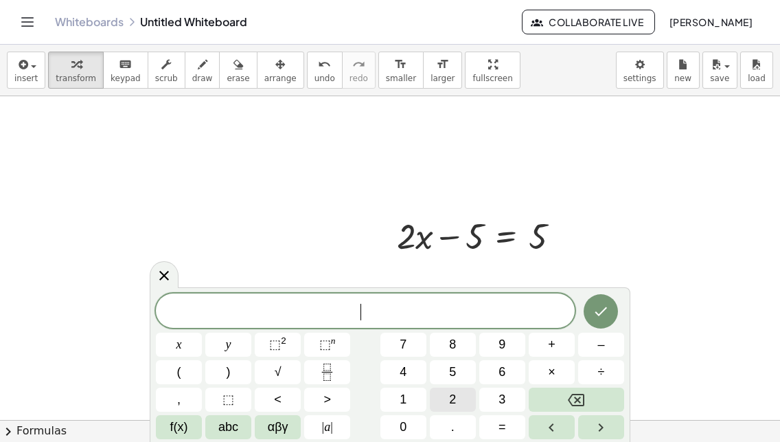
click at [453, 395] on span "2" at bounding box center [452, 399] width 7 height 19
click at [578, 396] on icon "Backspace" at bounding box center [576, 400] width 16 height 16
click at [443, 396] on button "2" at bounding box center [453, 399] width 46 height 24
click at [177, 339] on span "x" at bounding box center [179, 344] width 5 height 19
click at [510, 430] on button "=" at bounding box center [502, 427] width 46 height 24
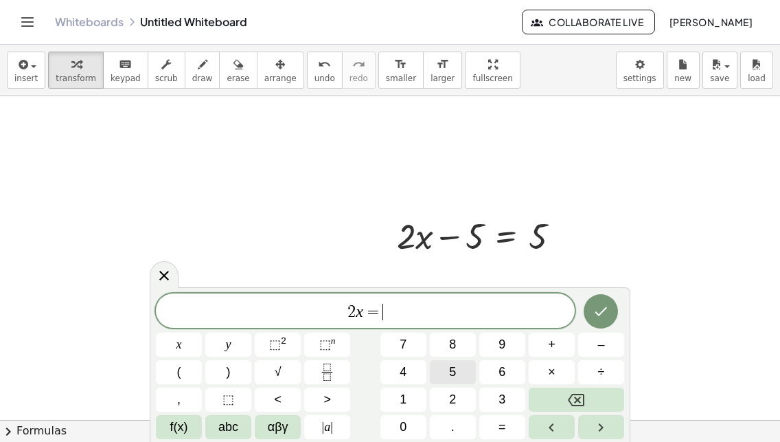
click at [460, 364] on button "5" at bounding box center [453, 372] width 46 height 24
click at [552, 344] on span "+" at bounding box center [552, 344] width 8 height 19
click at [471, 369] on button "5" at bounding box center [453, 372] width 46 height 24
click at [610, 302] on button "Done" at bounding box center [601, 311] width 34 height 34
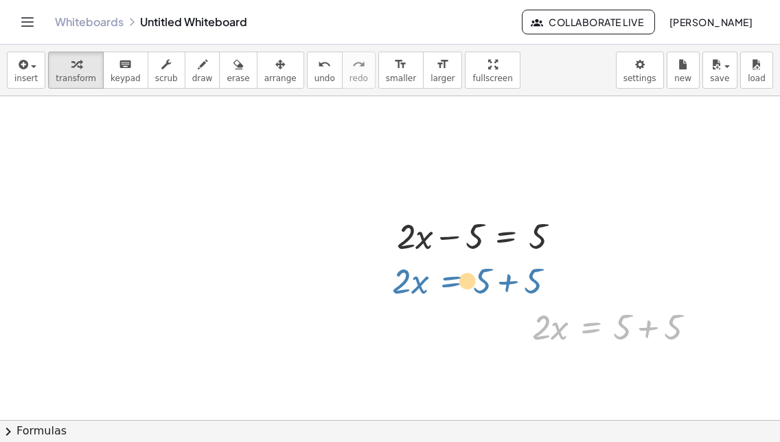
drag, startPoint x: 609, startPoint y: 328, endPoint x: 470, endPoint y: 282, distance: 146.8
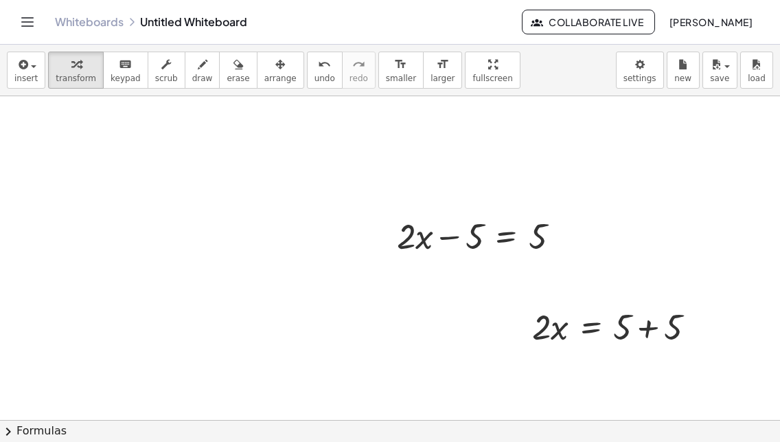
drag, startPoint x: 489, startPoint y: 170, endPoint x: 516, endPoint y: 294, distance: 126.5
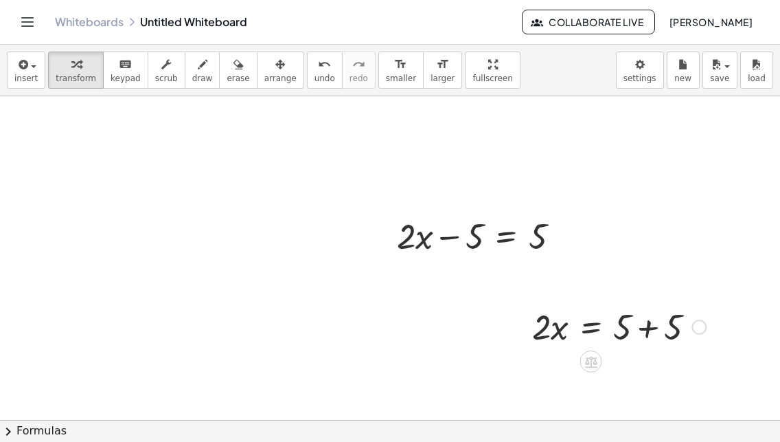
drag, startPoint x: 653, startPoint y: 334, endPoint x: 121, endPoint y: 108, distance: 578.4
click at [653, 334] on div at bounding box center [620, 325] width 188 height 47
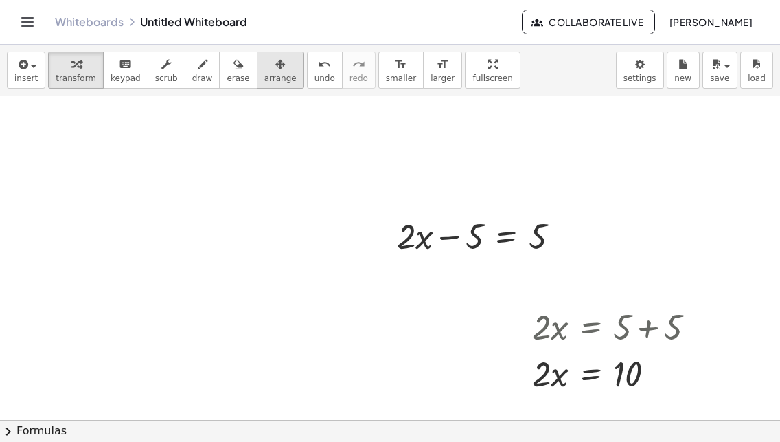
click at [264, 77] on span "arrange" at bounding box center [280, 79] width 32 height 10
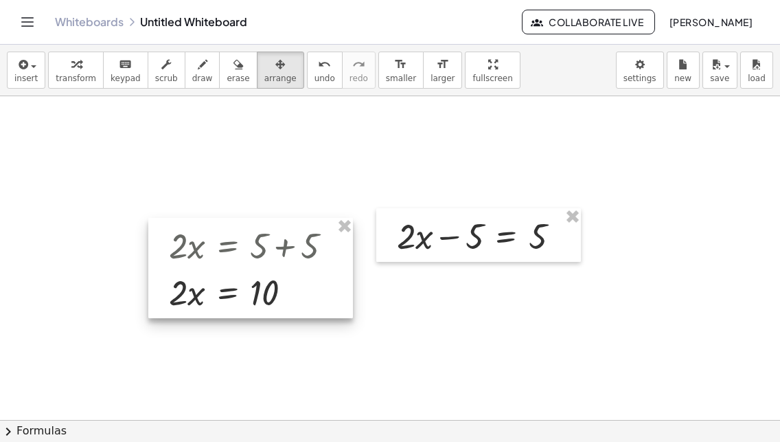
drag, startPoint x: 615, startPoint y: 349, endPoint x: 262, endPoint y: 257, distance: 364.9
click at [251, 267] on div at bounding box center [250, 268] width 205 height 100
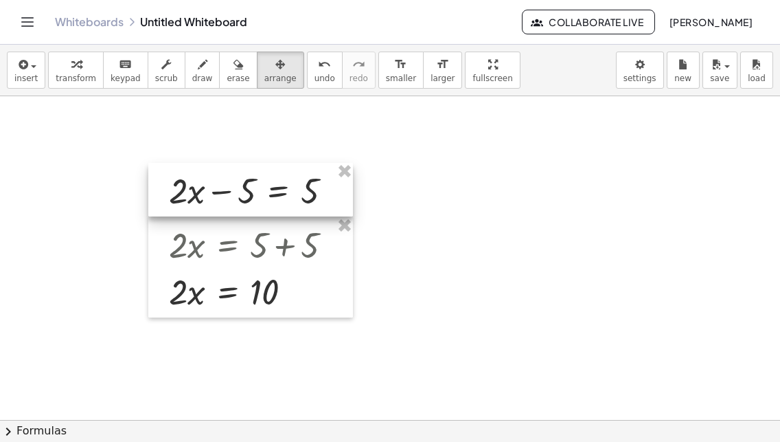
drag, startPoint x: 465, startPoint y: 248, endPoint x: 237, endPoint y: 203, distance: 232.5
click at [237, 203] on div at bounding box center [250, 190] width 205 height 54
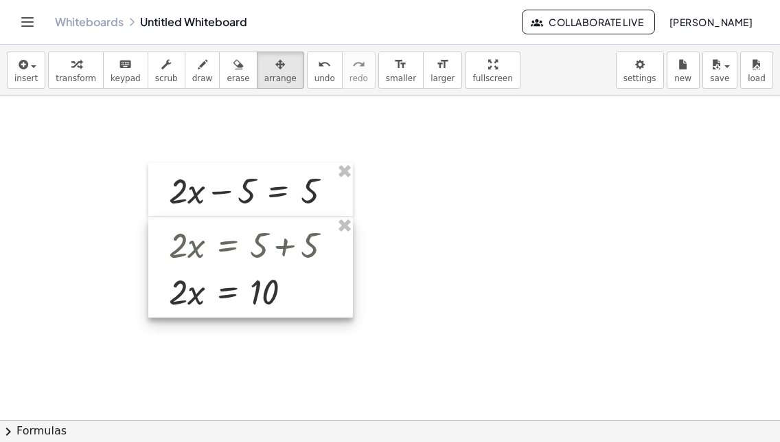
click at [271, 253] on div at bounding box center [250, 267] width 205 height 100
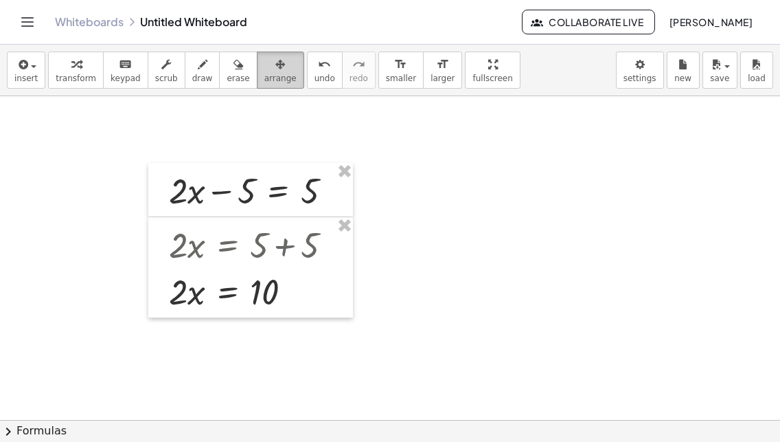
click at [264, 71] on div "button" at bounding box center [280, 64] width 32 height 16
click at [78, 72] on button "transform" at bounding box center [76, 70] width 56 height 37
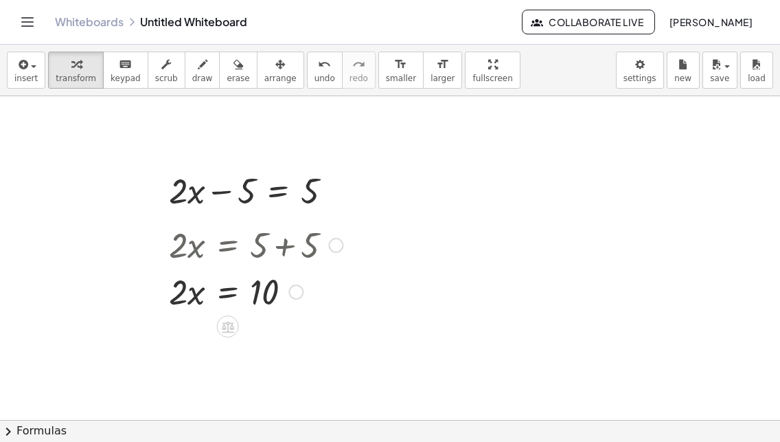
click at [237, 251] on div at bounding box center [256, 244] width 188 height 47
click at [296, 188] on div at bounding box center [256, 189] width 188 height 47
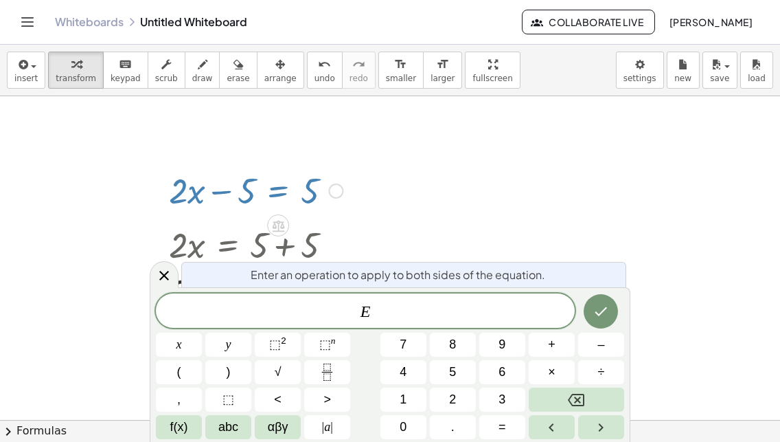
click at [274, 185] on div at bounding box center [256, 189] width 188 height 47
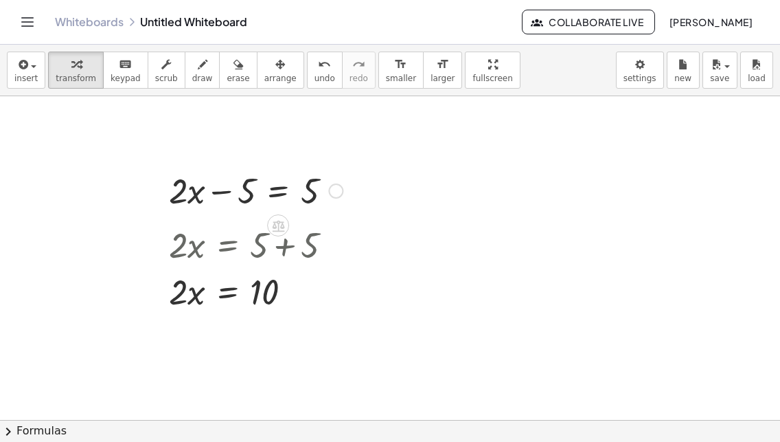
drag, startPoint x: 170, startPoint y: 203, endPoint x: 178, endPoint y: 201, distance: 8.4
click at [171, 203] on div at bounding box center [256, 189] width 188 height 47
click at [190, 192] on div at bounding box center [256, 189] width 188 height 47
click at [277, 188] on div at bounding box center [256, 189] width 188 height 47
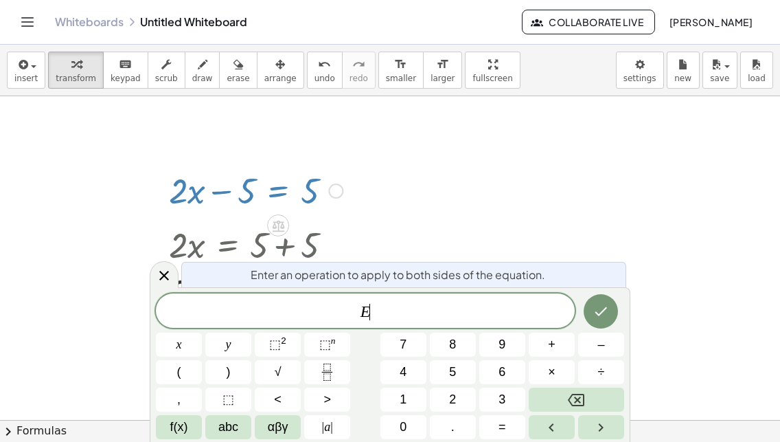
click at [242, 212] on div at bounding box center [256, 189] width 188 height 47
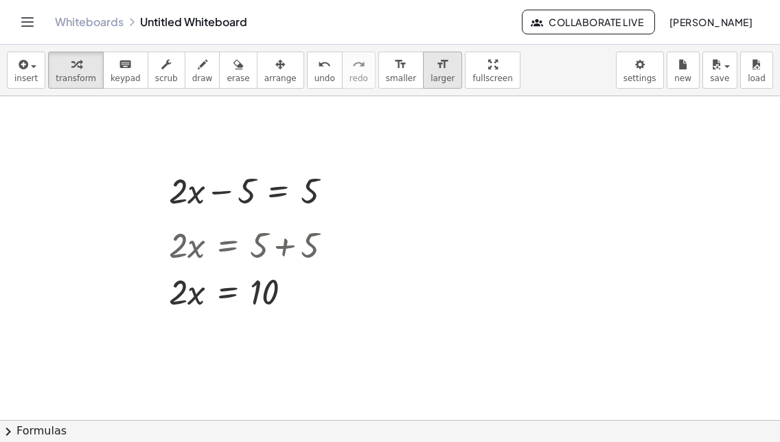
click at [431, 74] on span "larger" at bounding box center [443, 79] width 24 height 10
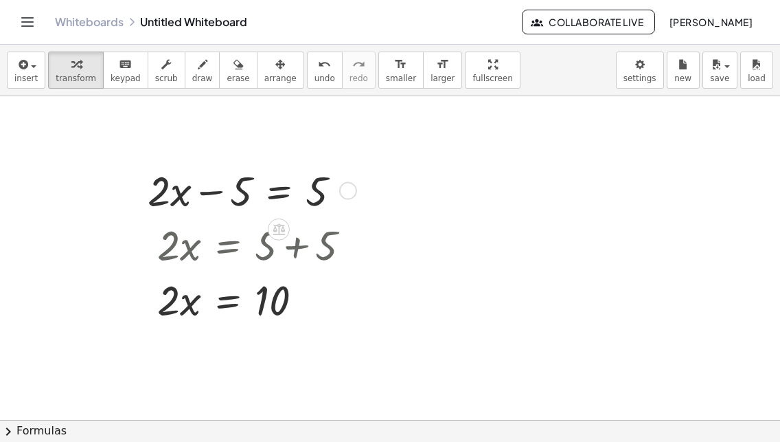
click at [245, 180] on div at bounding box center [250, 189] width 218 height 55
click at [271, 69] on div "button" at bounding box center [280, 64] width 32 height 16
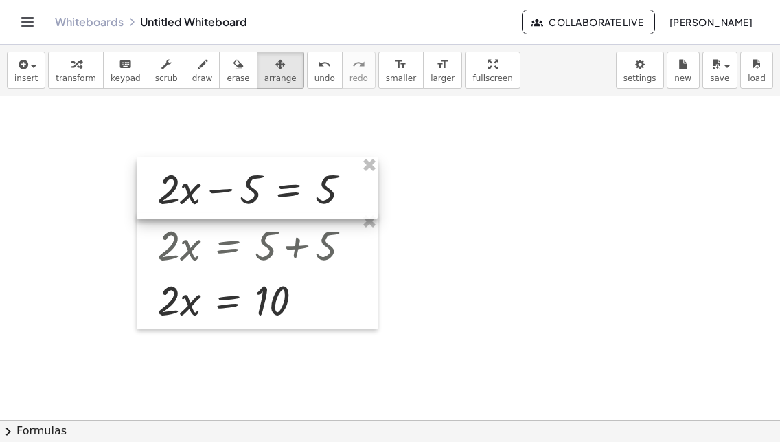
drag, startPoint x: 261, startPoint y: 190, endPoint x: 271, endPoint y: 188, distance: 9.8
click at [271, 188] on div at bounding box center [257, 188] width 241 height 62
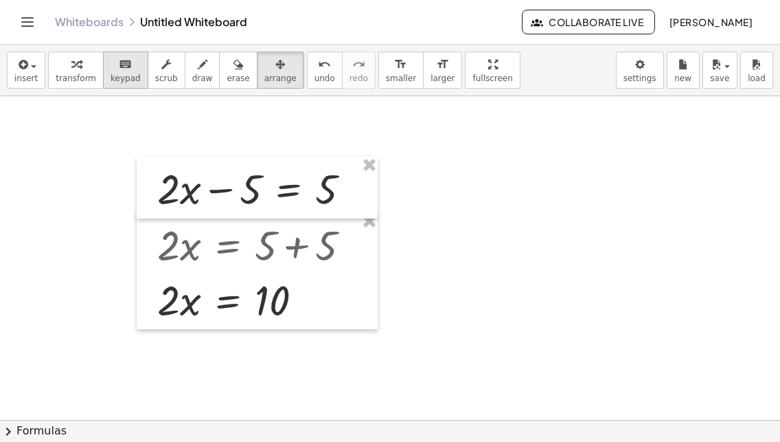
click at [111, 76] on span "keypad" at bounding box center [126, 79] width 30 height 10
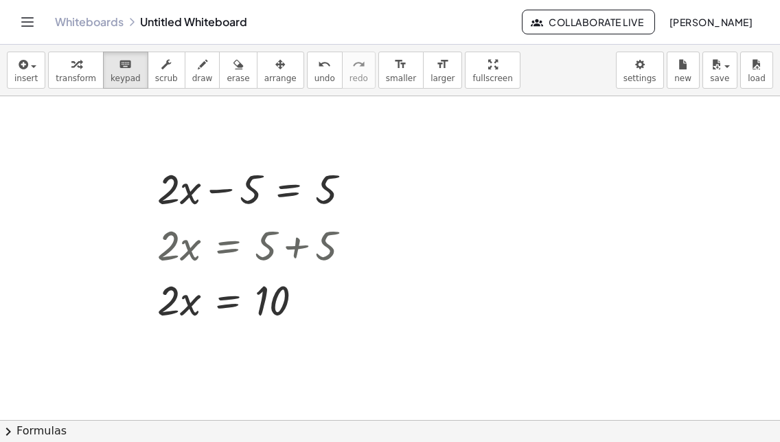
click at [119, 70] on icon "keyboard" at bounding box center [125, 64] width 13 height 16
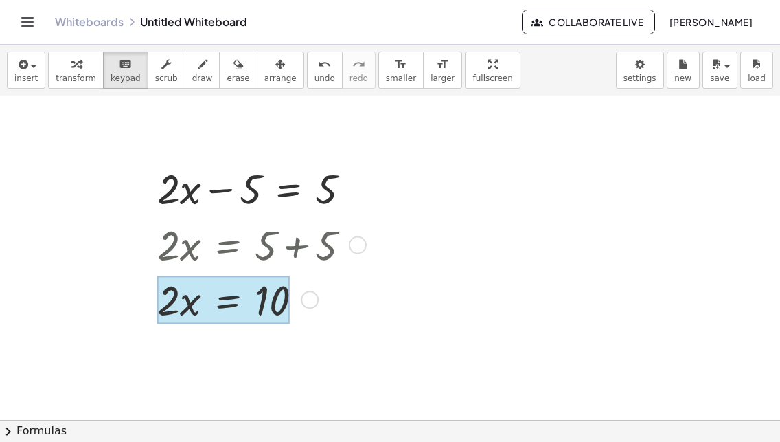
drag, startPoint x: 252, startPoint y: 302, endPoint x: 575, endPoint y: 273, distance: 324.1
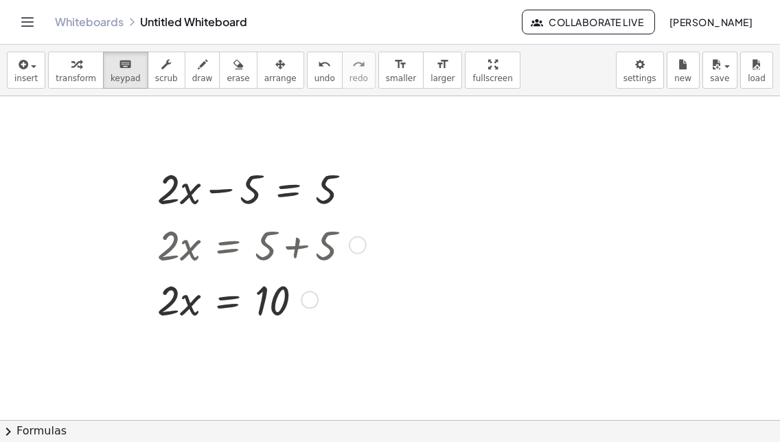
click at [306, 296] on div at bounding box center [310, 300] width 18 height 18
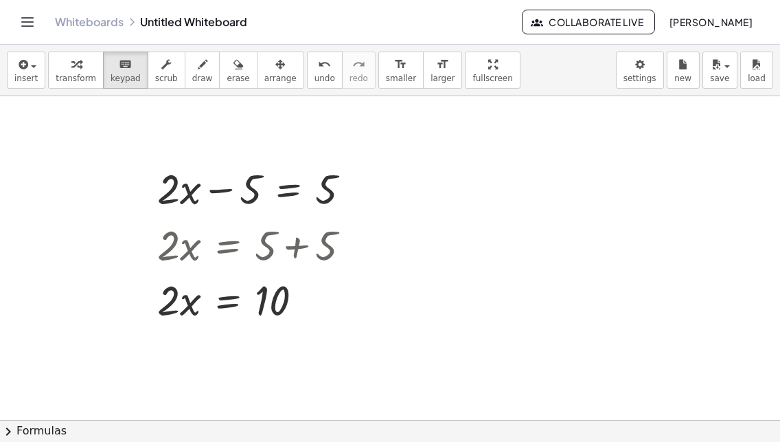
scroll to position [69, 0]
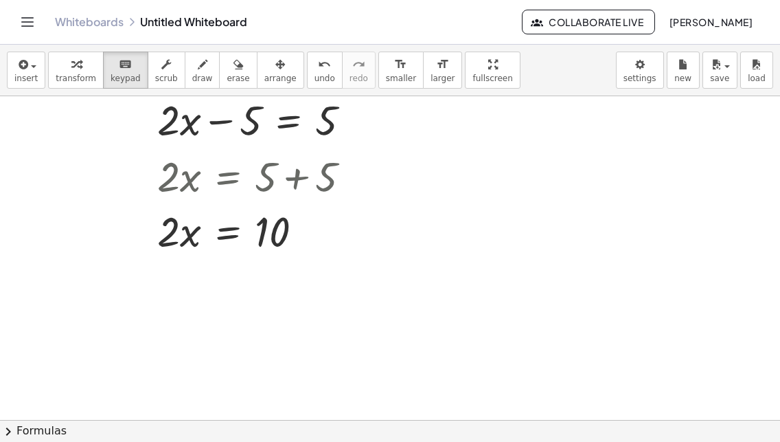
drag, startPoint x: 486, startPoint y: 234, endPoint x: 438, endPoint y: 249, distance: 51.3
click at [438, 249] on div at bounding box center [390, 395] width 780 height 736
click at [437, 249] on div at bounding box center [390, 395] width 780 height 736
click at [251, 265] on div at bounding box center [390, 395] width 780 height 736
click at [275, 221] on div at bounding box center [272, 233] width 35 height 46
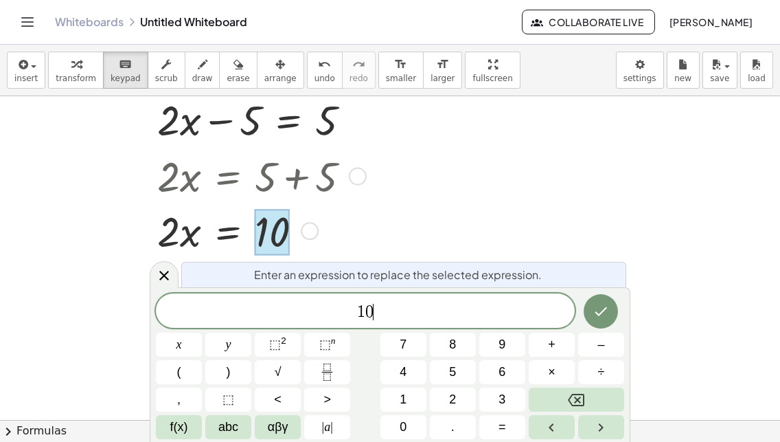
click at [418, 310] on span "1 0 ​" at bounding box center [365, 311] width 419 height 19
click at [483, 212] on div at bounding box center [390, 395] width 780 height 736
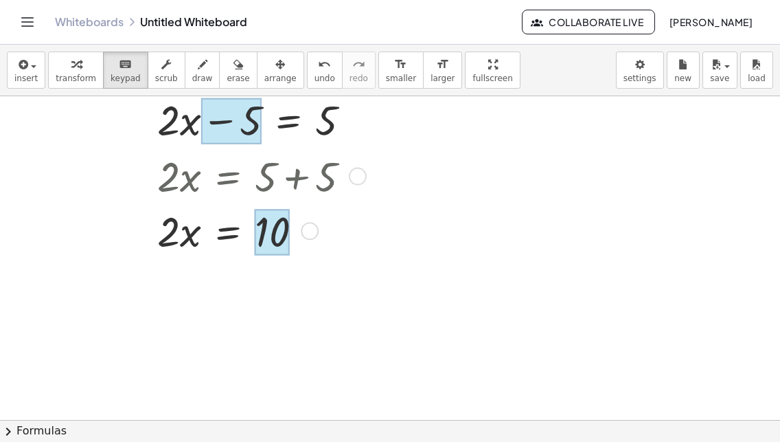
click at [271, 229] on div at bounding box center [272, 233] width 35 height 46
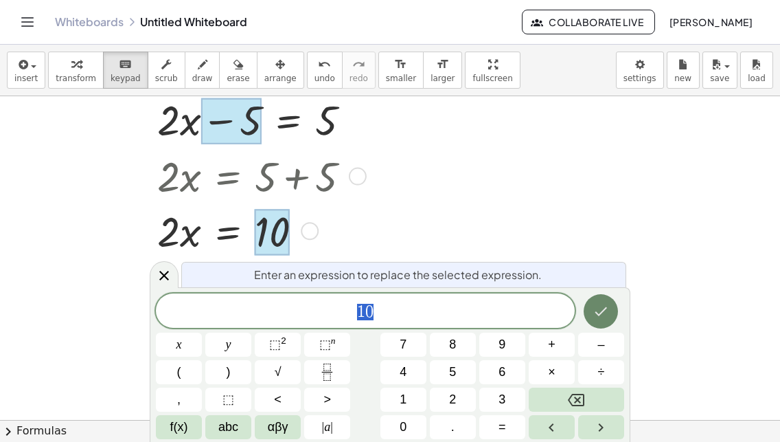
click at [609, 306] on icon "Done" at bounding box center [601, 311] width 16 height 16
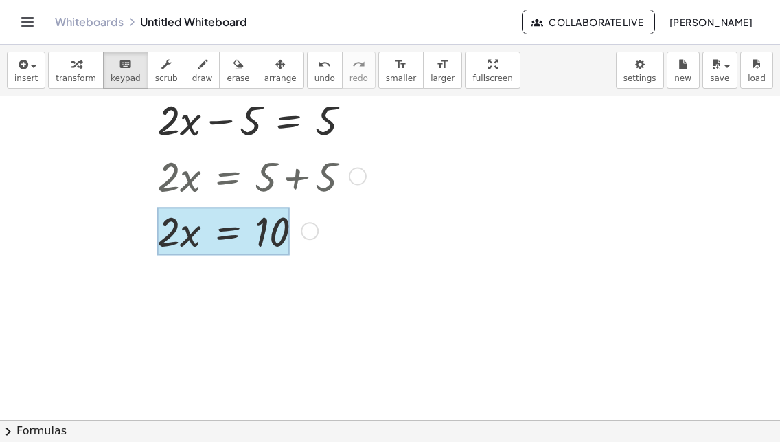
click at [240, 240] on div at bounding box center [223, 231] width 132 height 48
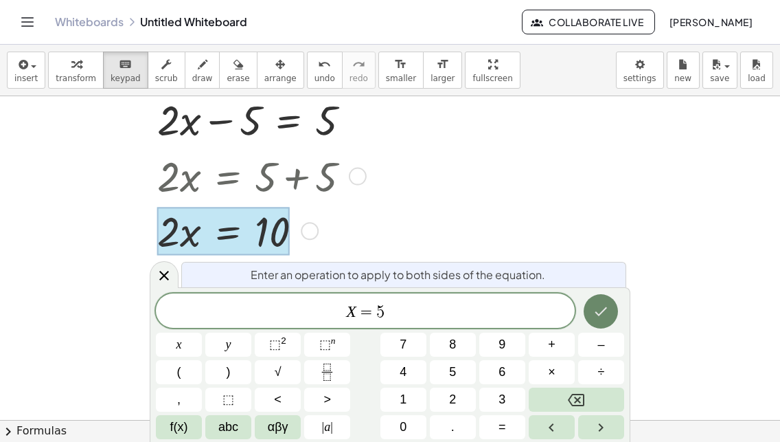
click at [594, 312] on icon "Done" at bounding box center [601, 311] width 16 height 16
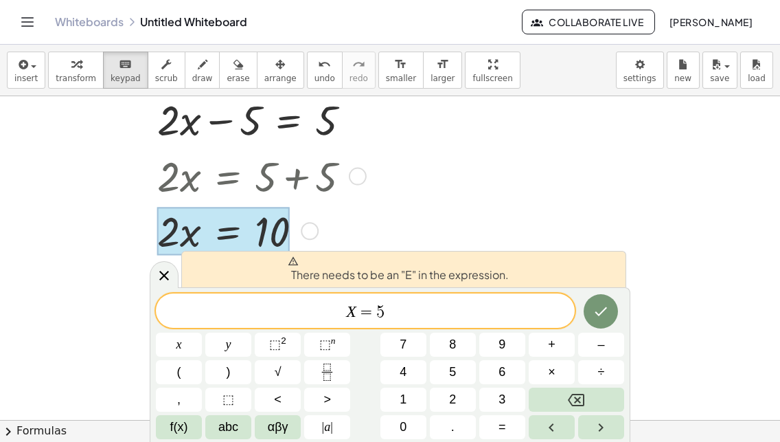
click at [339, 308] on span "X = 5 ​" at bounding box center [365, 311] width 419 height 19
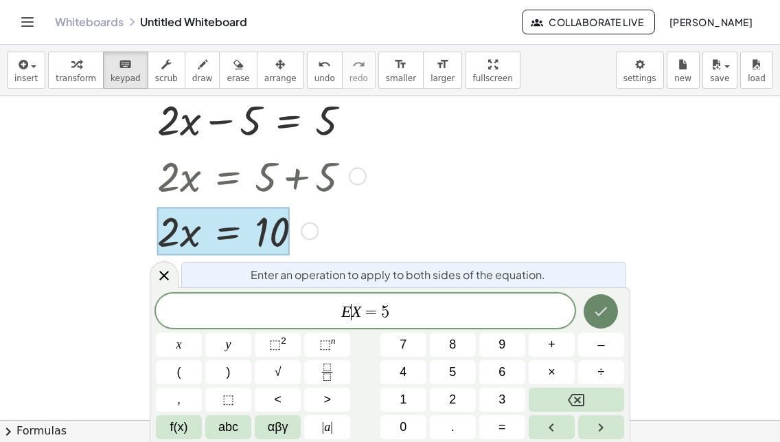
click at [607, 314] on icon "Done" at bounding box center [601, 311] width 16 height 16
click at [611, 314] on button "Done" at bounding box center [601, 310] width 34 height 34
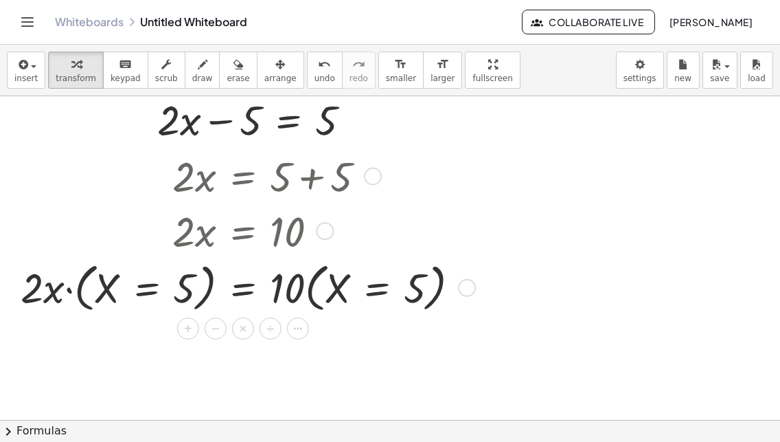
click at [264, 285] on div at bounding box center [246, 286] width 464 height 59
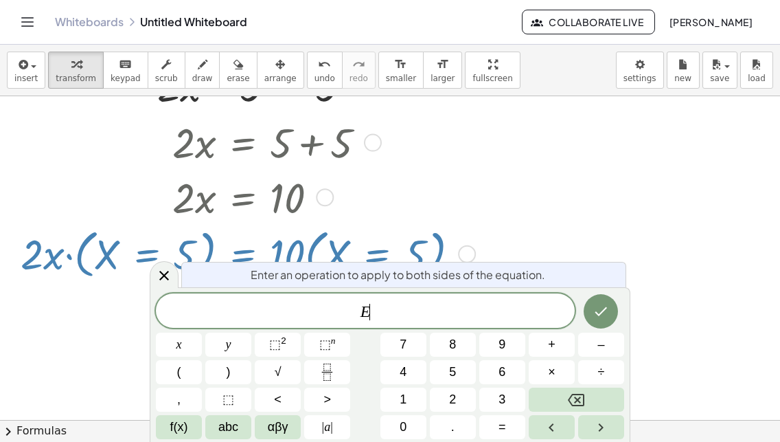
scroll to position [110, 0]
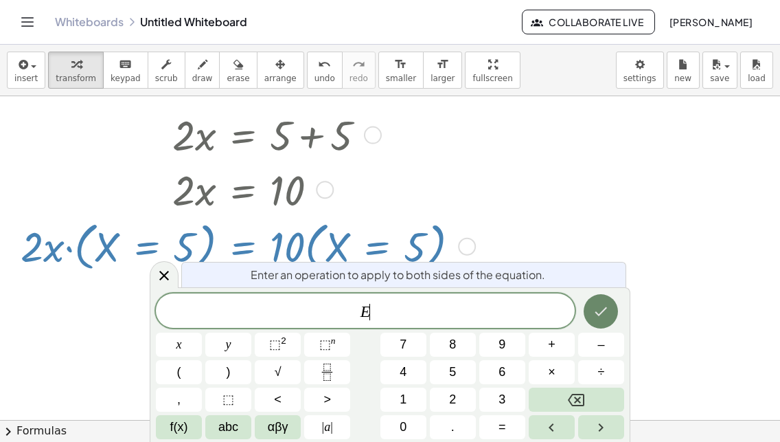
click at [607, 311] on icon "Done" at bounding box center [601, 311] width 16 height 16
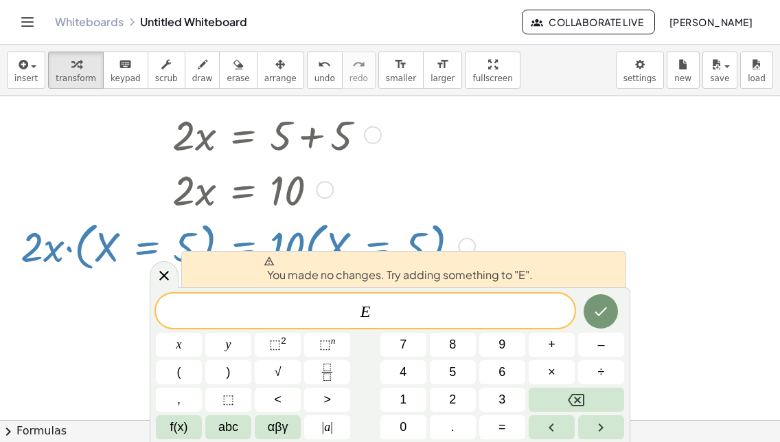
click at [569, 225] on div at bounding box center [390, 354] width 780 height 736
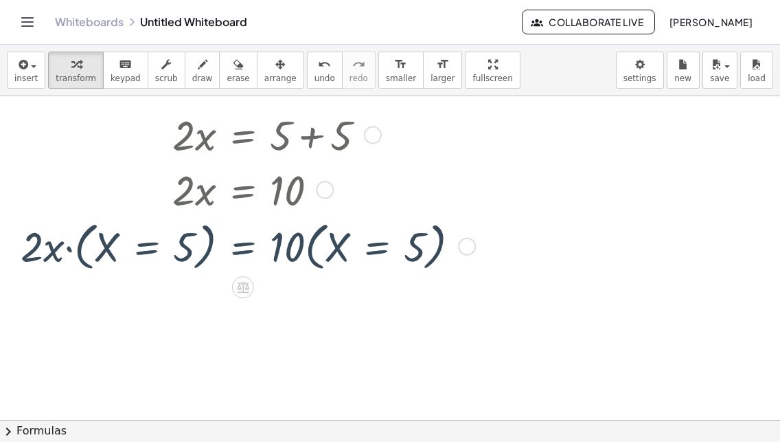
click at [406, 216] on div at bounding box center [246, 188] width 464 height 55
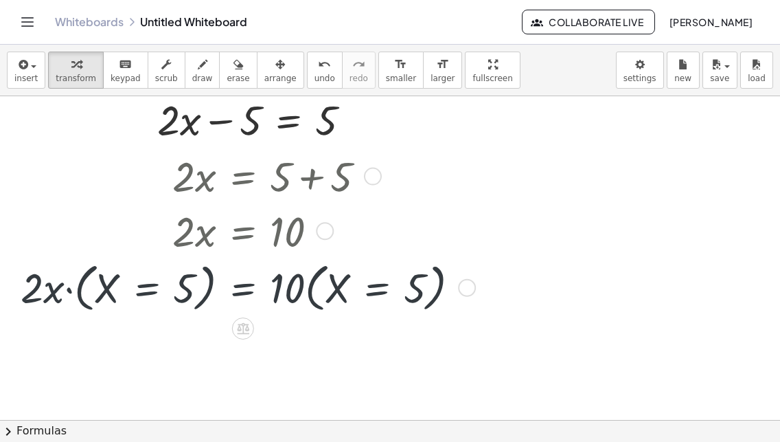
scroll to position [69, 0]
click at [440, 291] on div at bounding box center [246, 286] width 464 height 59
drag, startPoint x: 412, startPoint y: 287, endPoint x: 330, endPoint y: 288, distance: 82.4
click at [410, 287] on div at bounding box center [246, 286] width 464 height 59
drag, startPoint x: 280, startPoint y: 294, endPoint x: 413, endPoint y: 288, distance: 133.4
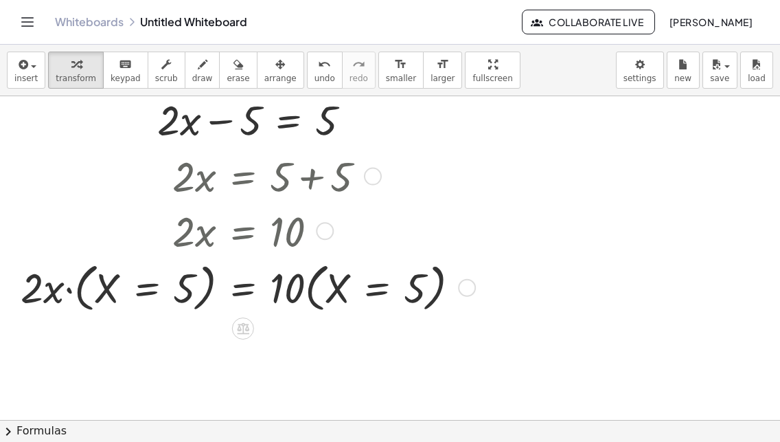
click at [343, 304] on div at bounding box center [246, 286] width 464 height 59
click at [465, 285] on div at bounding box center [467, 288] width 18 height 18
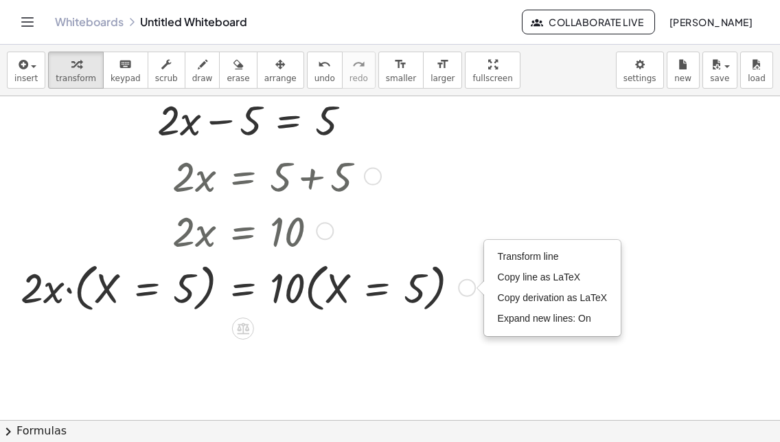
click at [407, 285] on div at bounding box center [246, 286] width 464 height 59
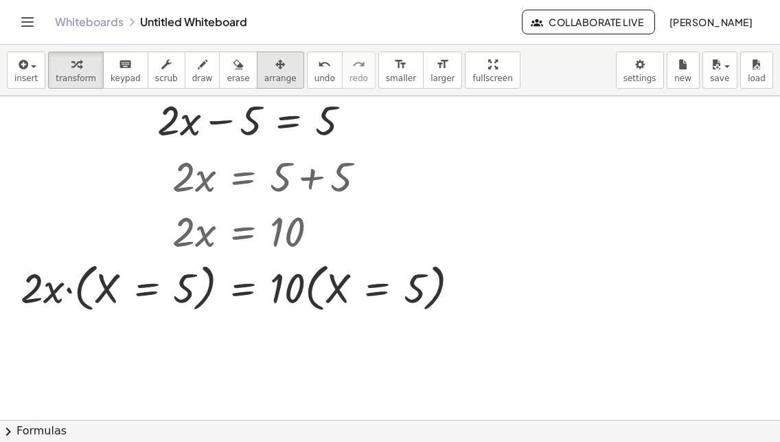
click at [264, 78] on span "arrange" at bounding box center [280, 79] width 32 height 10
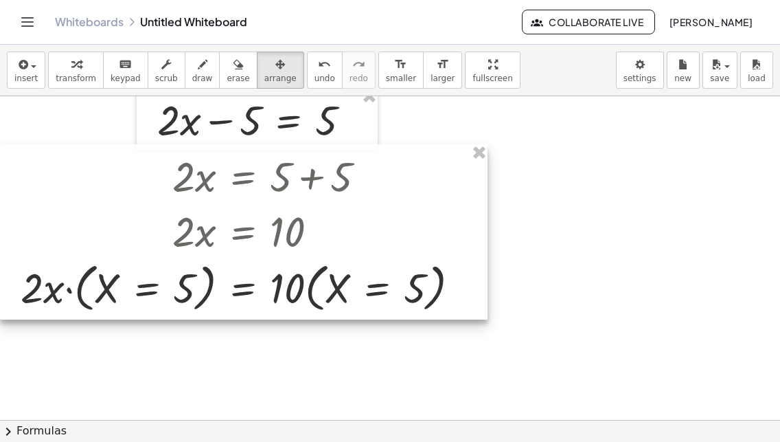
click at [254, 289] on div at bounding box center [244, 231] width 488 height 175
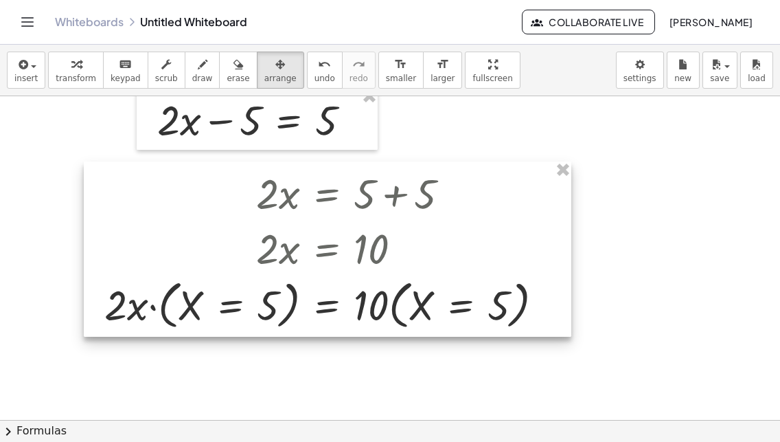
drag, startPoint x: 272, startPoint y: 263, endPoint x: 372, endPoint y: 281, distance: 101.2
click at [372, 281] on div at bounding box center [328, 248] width 488 height 175
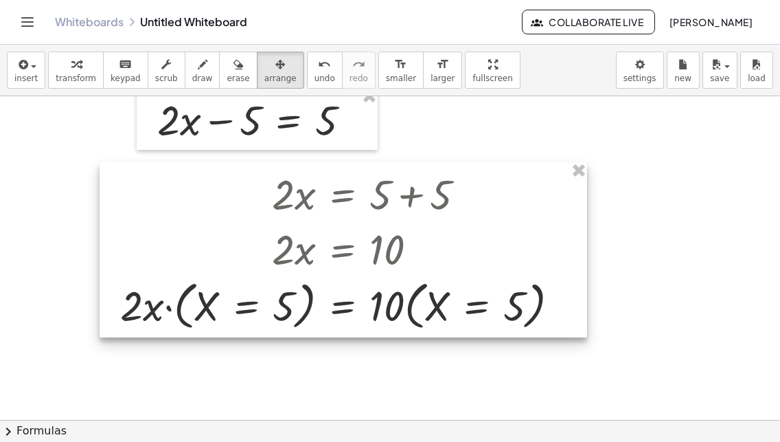
click at [409, 306] on div at bounding box center [344, 249] width 488 height 175
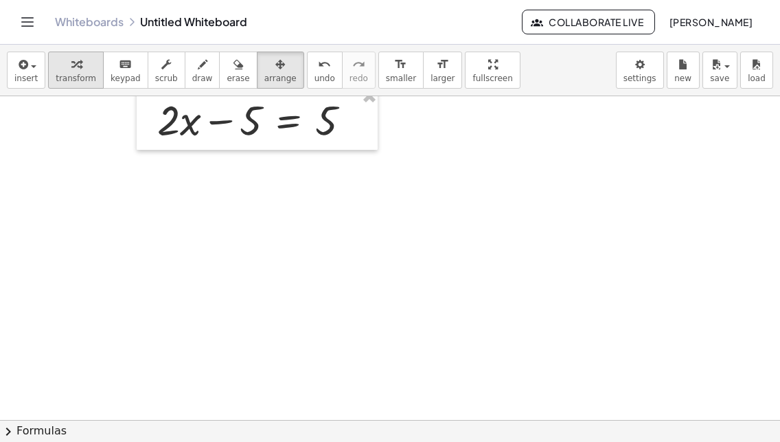
click at [85, 79] on span "transform" at bounding box center [76, 79] width 41 height 10
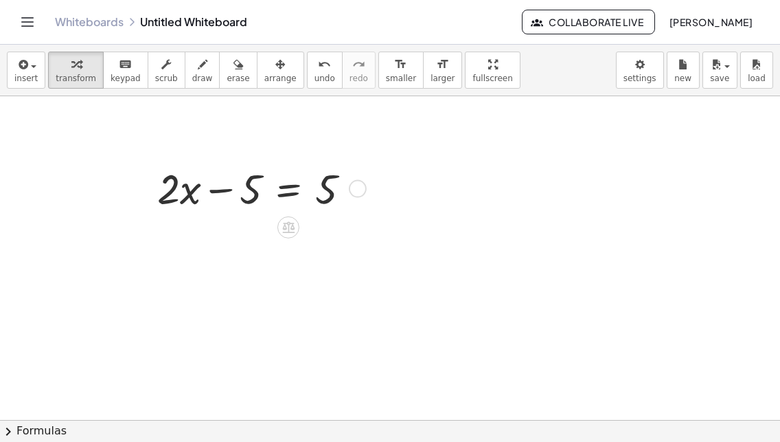
click at [273, 199] on div at bounding box center [259, 187] width 218 height 55
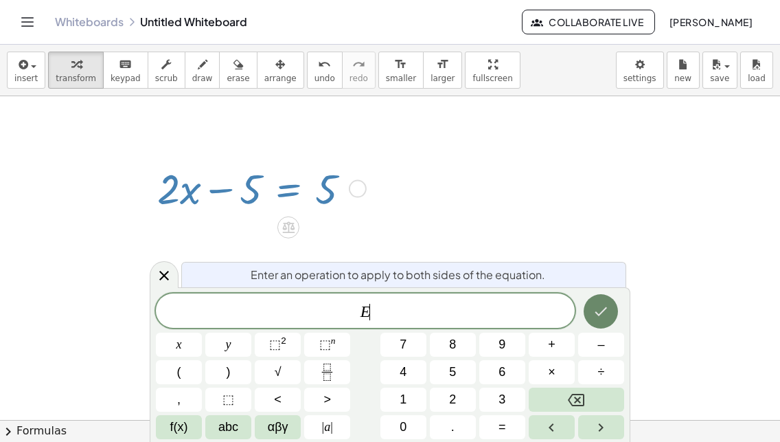
click at [601, 307] on icon "Done" at bounding box center [601, 311] width 16 height 16
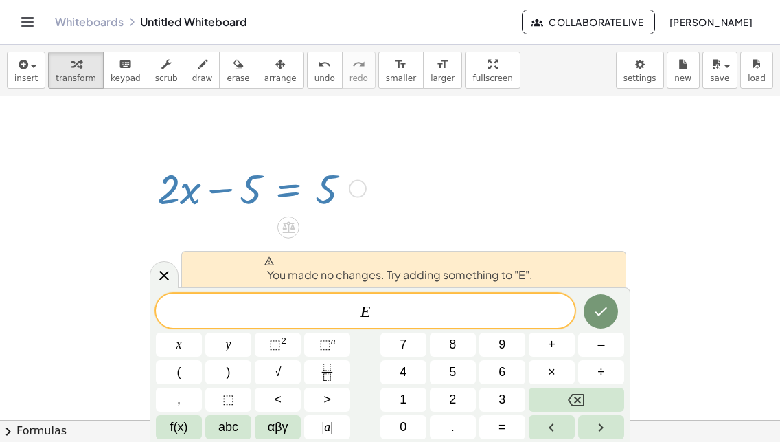
click at [458, 225] on div at bounding box center [390, 419] width 780 height 647
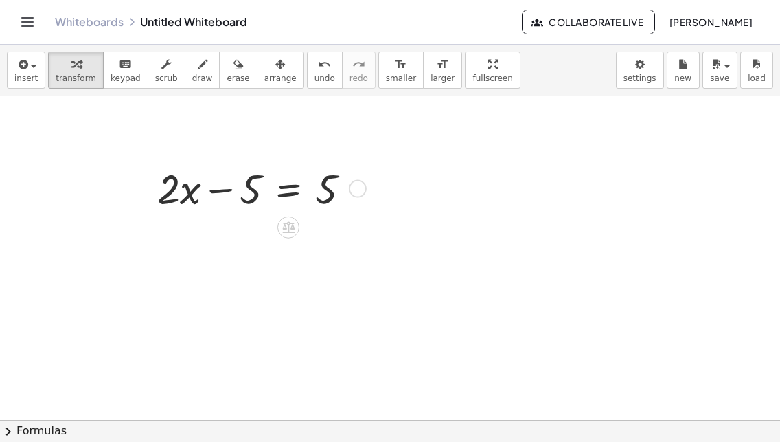
click at [188, 174] on div at bounding box center [259, 187] width 218 height 55
click at [193, 194] on div at bounding box center [259, 187] width 218 height 55
click at [284, 227] on icon at bounding box center [288, 228] width 12 height 12
click at [349, 225] on icon at bounding box center [343, 227] width 12 height 12
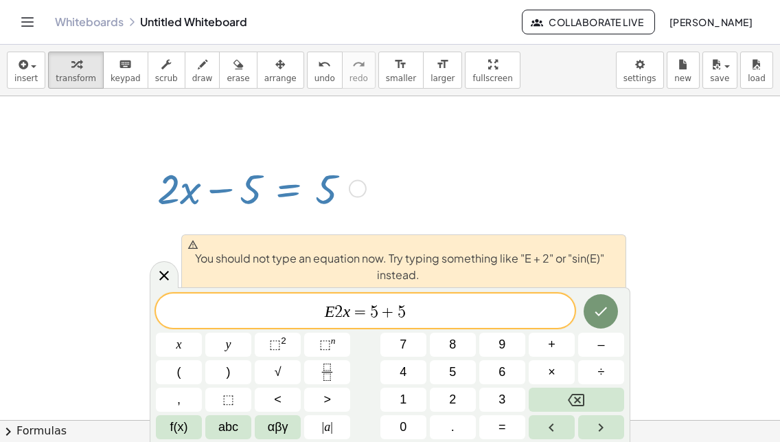
click at [336, 311] on span "2" at bounding box center [339, 312] width 8 height 16
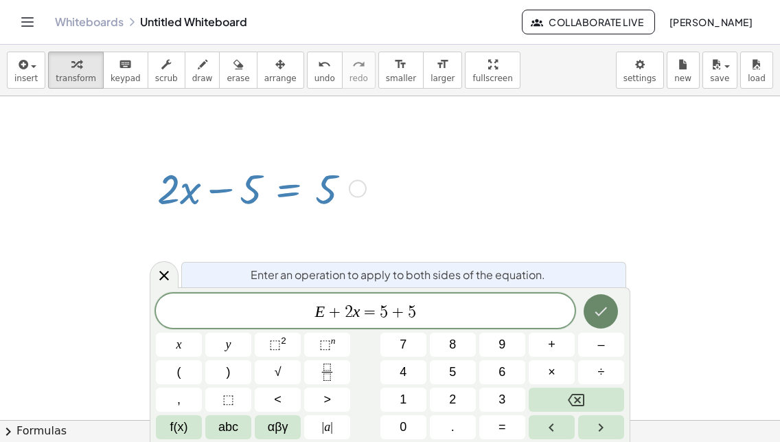
click at [594, 311] on icon "Done" at bounding box center [601, 311] width 16 height 16
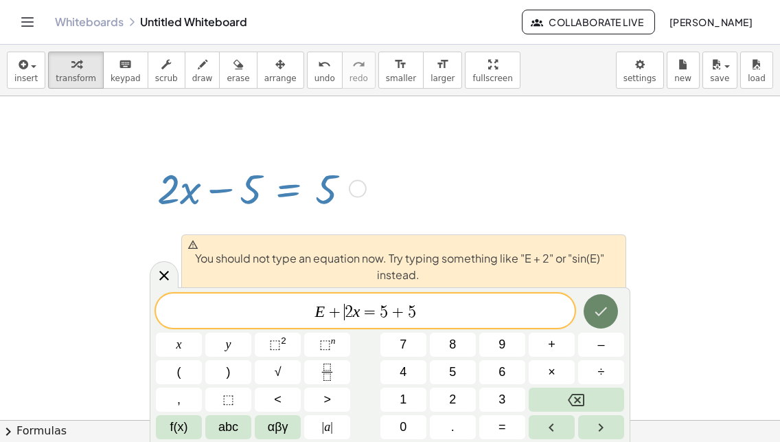
click at [598, 313] on icon "Done" at bounding box center [601, 311] width 16 height 16
click at [603, 300] on button "Done" at bounding box center [601, 311] width 34 height 34
drag, startPoint x: 343, startPoint y: 314, endPoint x: 316, endPoint y: 314, distance: 27.5
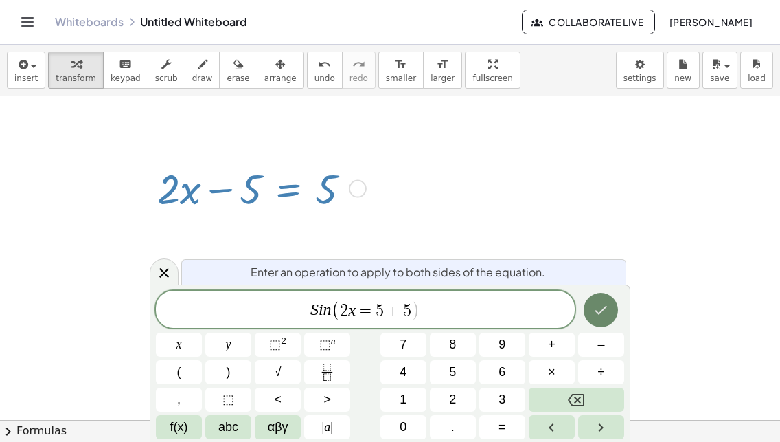
click at [594, 305] on icon "Done" at bounding box center [601, 310] width 16 height 16
click at [594, 311] on icon "Done" at bounding box center [601, 310] width 16 height 16
click at [616, 312] on button "Done" at bounding box center [601, 310] width 34 height 34
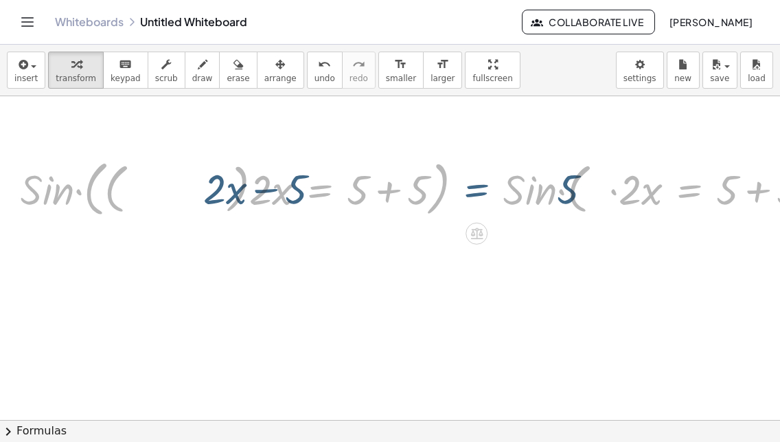
click at [599, 315] on div at bounding box center [432, 419] width 864 height 647
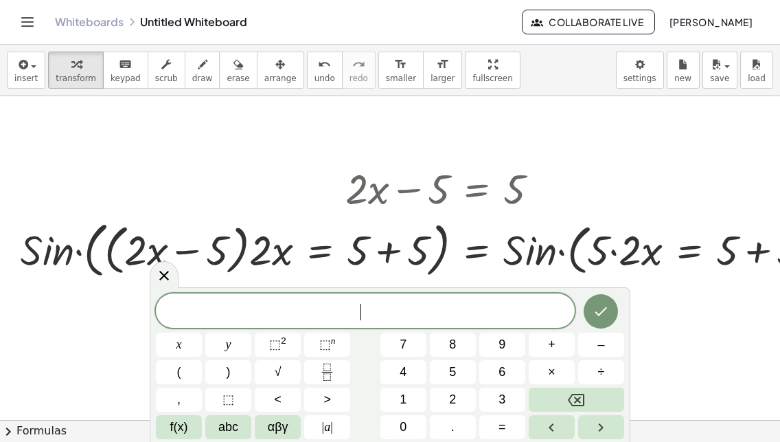
click at [599, 315] on icon "Done" at bounding box center [602, 311] width 12 height 9
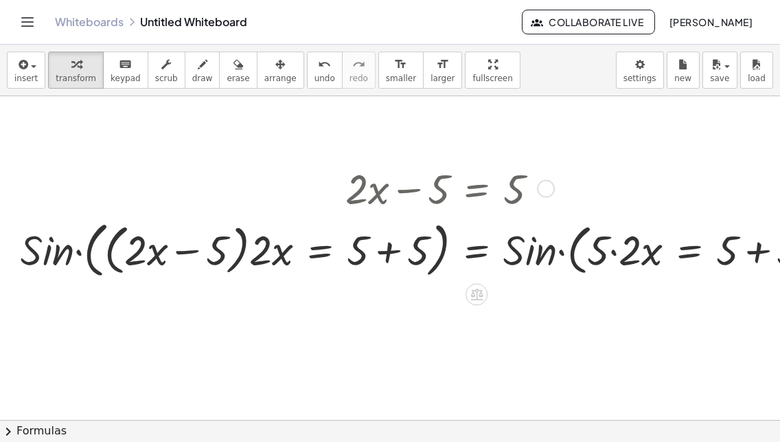
click at [512, 254] on div at bounding box center [432, 248] width 837 height 67
click at [689, 74] on span "new" at bounding box center [683, 79] width 17 height 10
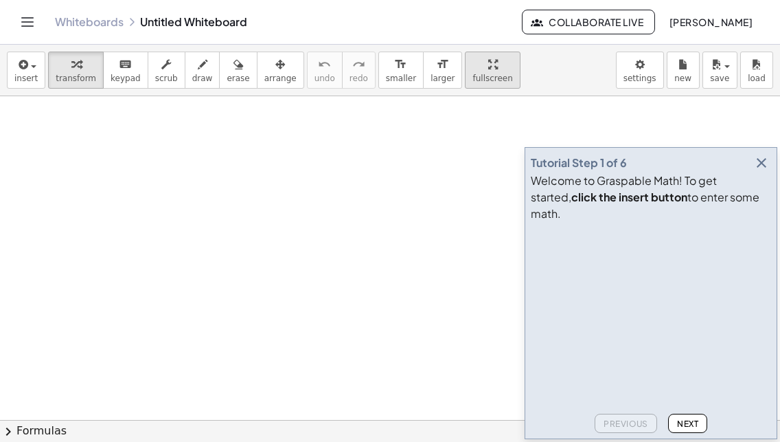
drag, startPoint x: 701, startPoint y: 304, endPoint x: 460, endPoint y: 69, distance: 336.6
click at [700, 303] on video at bounding box center [634, 278] width 206 height 103
